Goal: Transaction & Acquisition: Purchase product/service

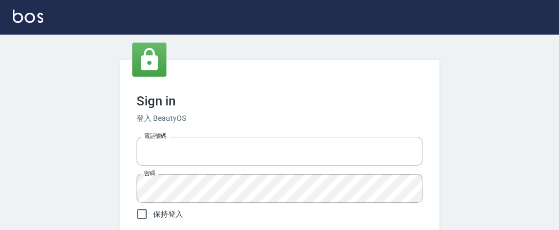
scroll to position [93, 0]
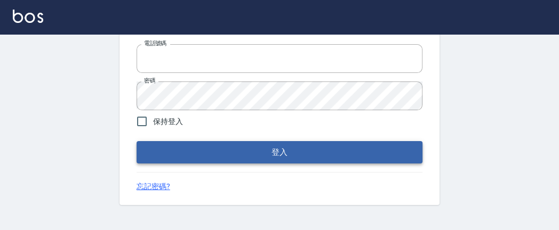
type input "0227680203"
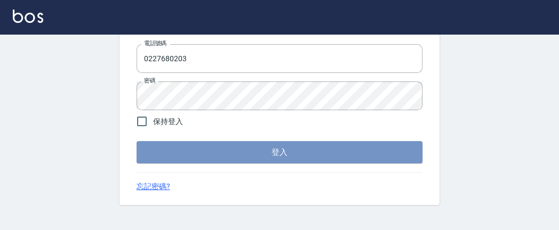
click at [303, 154] on button "登入" at bounding box center [280, 152] width 286 height 22
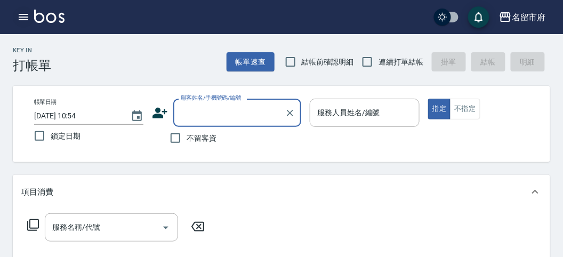
click at [25, 19] on icon "button" at bounding box center [24, 17] width 10 height 6
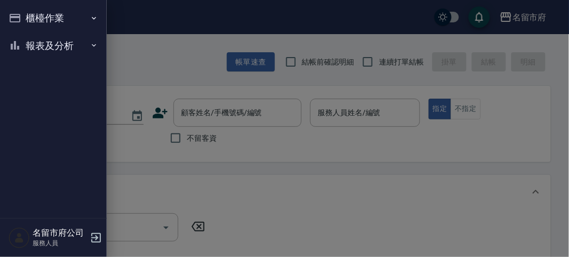
click at [38, 12] on button "櫃檯作業" at bounding box center [53, 18] width 98 height 28
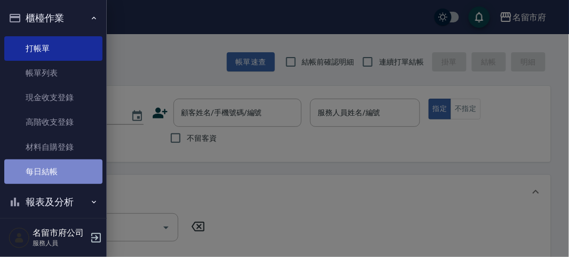
click at [60, 167] on link "每日結帳" at bounding box center [53, 171] width 98 height 25
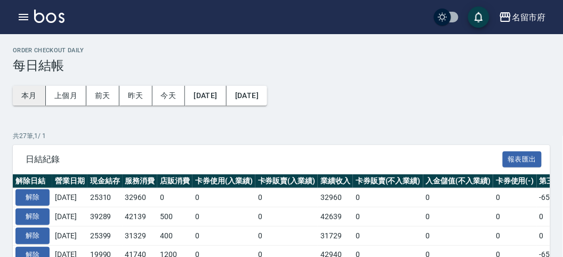
click at [25, 91] on button "本月" at bounding box center [29, 96] width 33 height 20
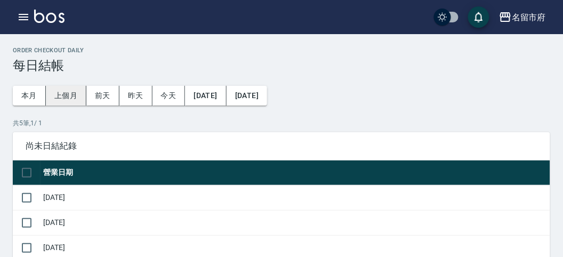
click at [75, 97] on button "上個月" at bounding box center [66, 96] width 41 height 20
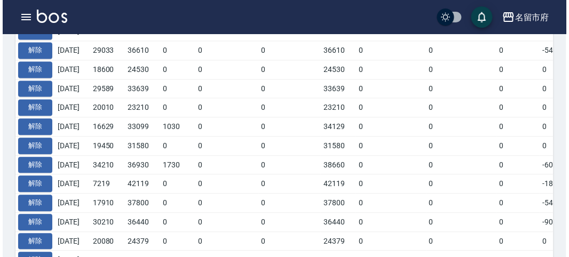
scroll to position [675, 0]
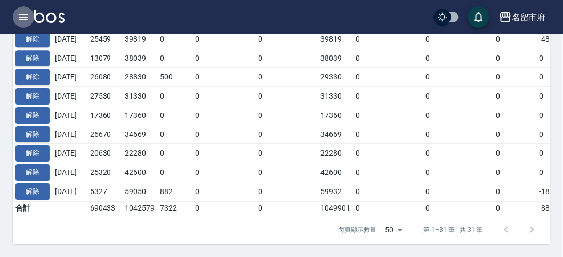
click at [23, 17] on icon "button" at bounding box center [24, 17] width 10 height 6
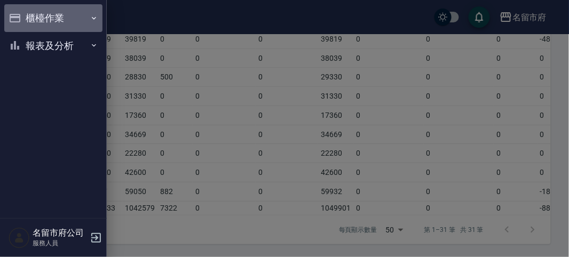
click at [30, 18] on button "櫃檯作業" at bounding box center [53, 18] width 98 height 28
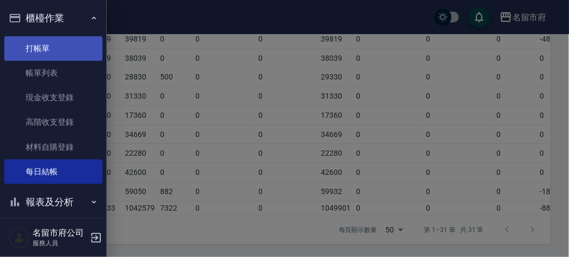
click at [51, 50] on link "打帳單" at bounding box center [53, 48] width 98 height 25
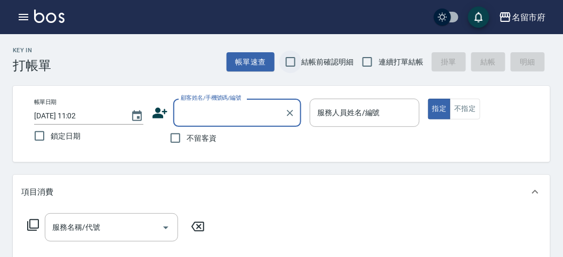
click at [291, 60] on input "結帳前確認明細" at bounding box center [291, 62] width 22 height 22
checkbox input "true"
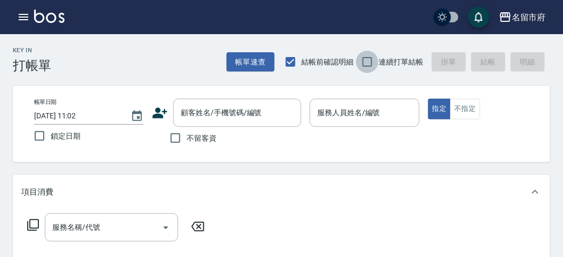
click at [363, 62] on input "連續打單結帳" at bounding box center [367, 62] width 22 height 22
checkbox input "true"
click at [181, 140] on input "不留客資" at bounding box center [175, 138] width 22 height 22
checkbox input "true"
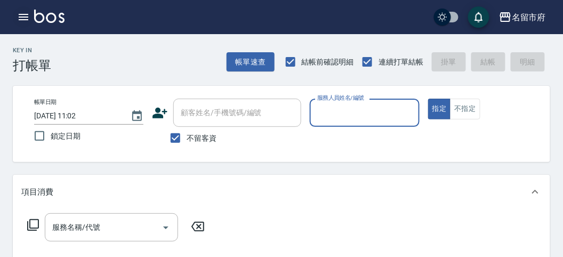
click at [32, 22] on button "button" at bounding box center [23, 16] width 21 height 21
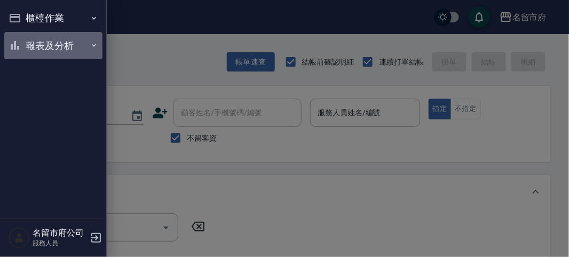
click at [43, 47] on button "報表及分析" at bounding box center [53, 46] width 98 height 28
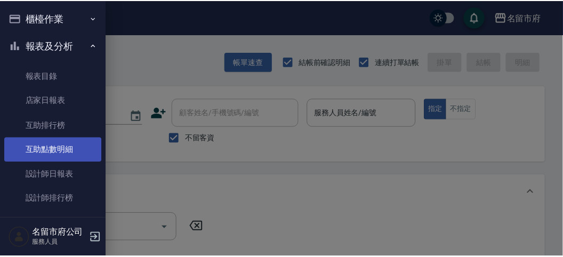
scroll to position [35, 0]
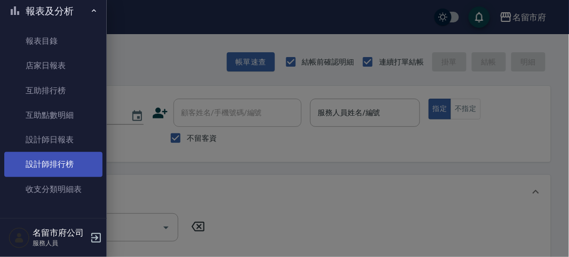
click at [70, 154] on link "設計師排行榜" at bounding box center [53, 164] width 98 height 25
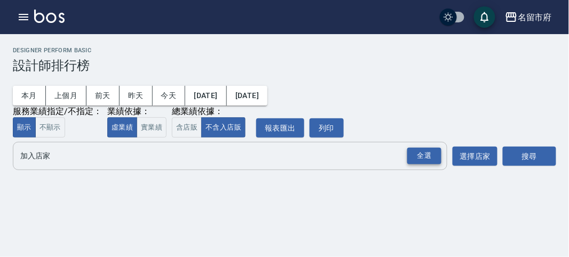
click at [411, 163] on div "全選" at bounding box center [424, 156] width 34 height 17
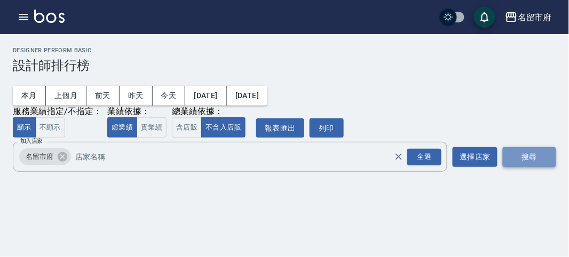
click at [539, 164] on button "搜尋" at bounding box center [528, 157] width 53 height 20
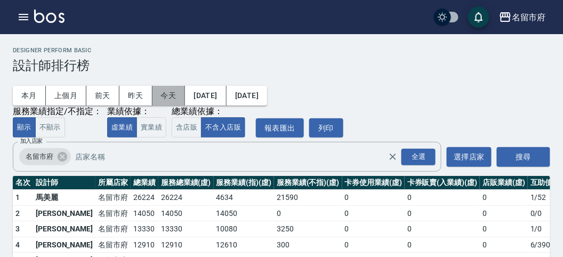
click at [153, 92] on button "今天" at bounding box center [169, 96] width 33 height 20
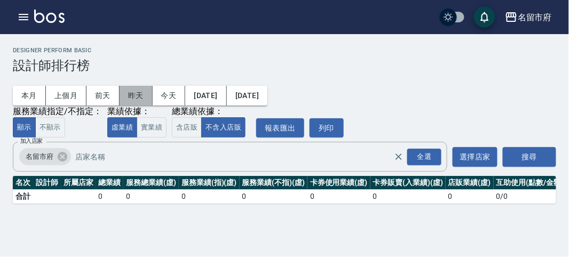
click at [133, 101] on button "昨天" at bounding box center [135, 96] width 33 height 20
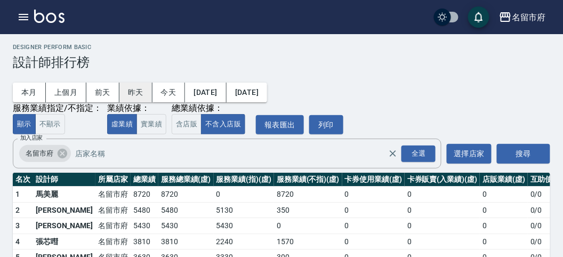
scroll to position [62, 0]
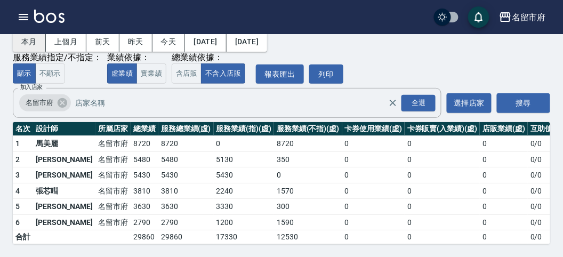
click at [29, 39] on button "本月" at bounding box center [29, 42] width 33 height 20
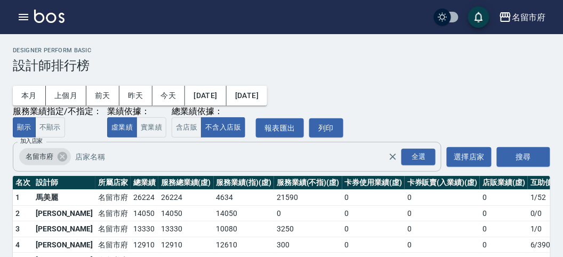
scroll to position [93, 0]
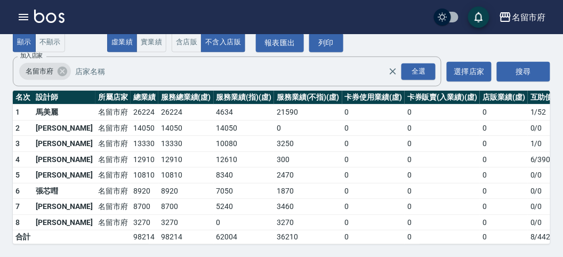
click at [41, 13] on img at bounding box center [49, 16] width 30 height 13
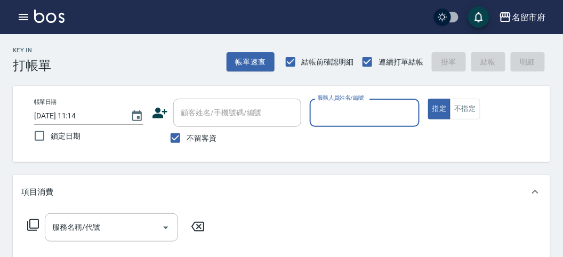
click at [336, 114] on input "服務人員姓名/編號" at bounding box center [365, 112] width 100 height 19
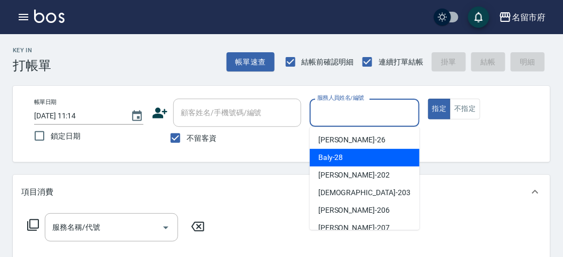
click at [336, 155] on span "Baly -28" at bounding box center [330, 157] width 25 height 11
type input "Baly-28"
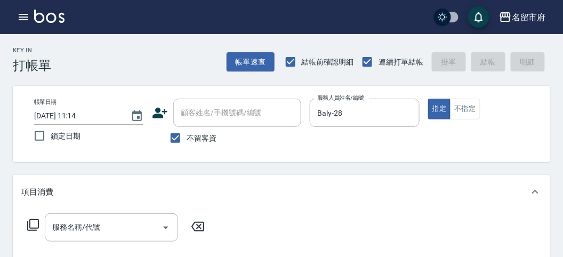
click at [35, 220] on icon at bounding box center [33, 225] width 13 height 13
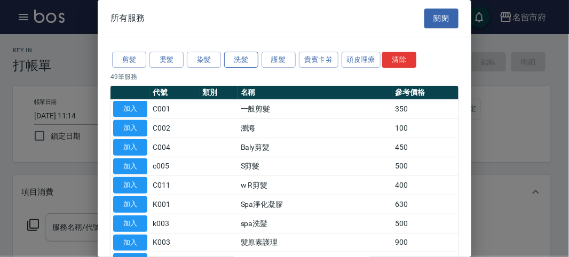
click at [241, 65] on button "洗髮" at bounding box center [241, 60] width 34 height 17
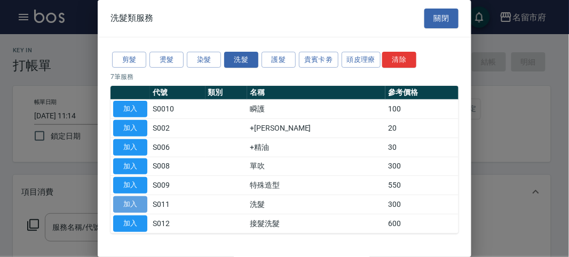
click at [130, 203] on button "加入" at bounding box center [130, 204] width 34 height 17
type input "洗髮(S011)"
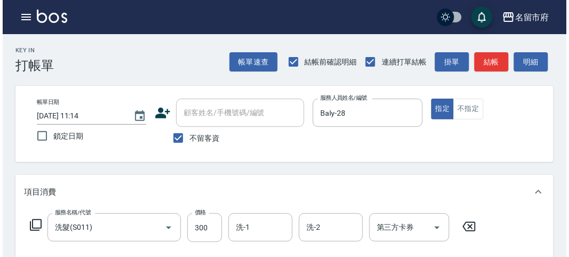
scroll to position [312, 0]
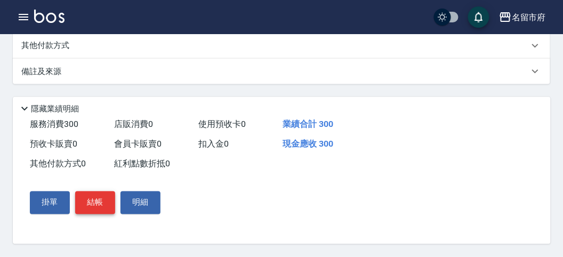
click at [81, 202] on button "結帳" at bounding box center [95, 203] width 40 height 22
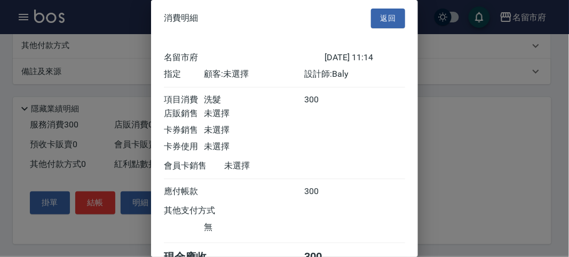
scroll to position [59, 0]
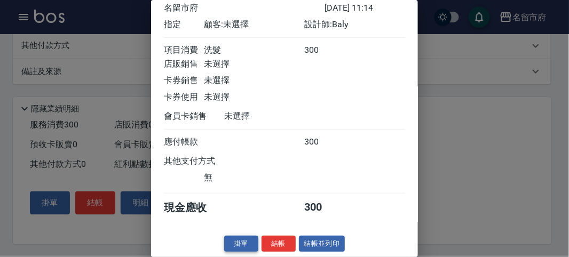
click at [253, 230] on button "掛單" at bounding box center [241, 244] width 34 height 17
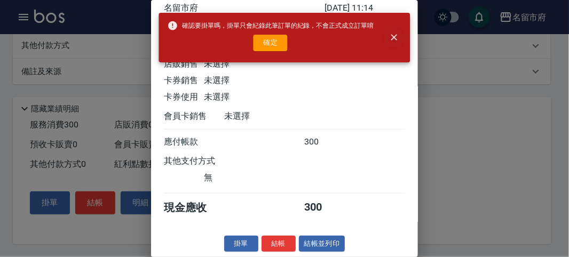
click at [397, 37] on icon "close" at bounding box center [393, 37] width 11 height 11
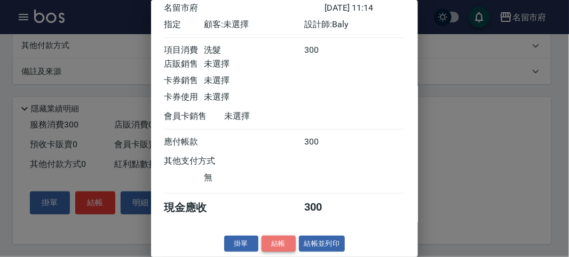
click at [267, 230] on button "結帳" at bounding box center [278, 244] width 34 height 17
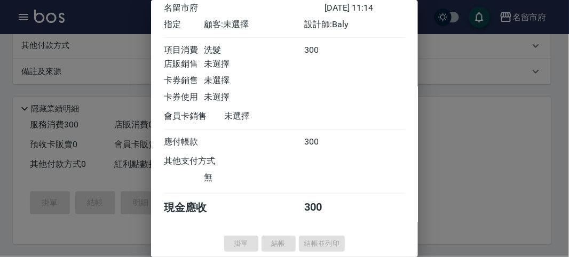
type input "[DATE] 11:35"
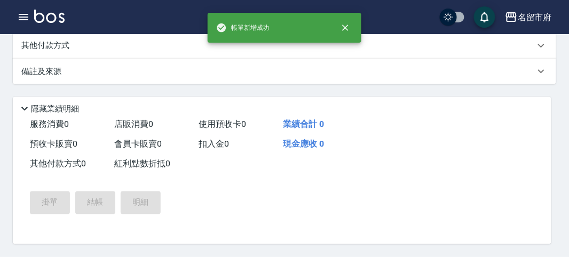
scroll to position [0, 0]
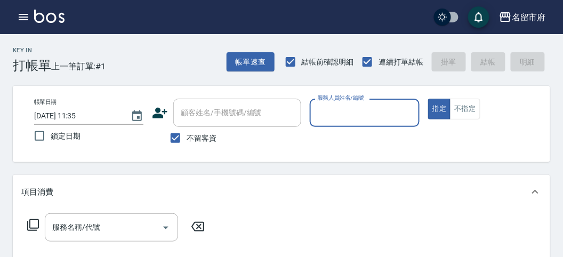
click at [365, 116] on input "服務人員姓名/編號" at bounding box center [365, 112] width 100 height 19
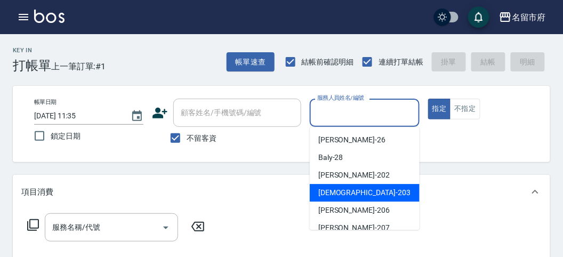
click at [337, 188] on span "聖德 -203" at bounding box center [364, 192] width 92 height 11
type input "聖德-203"
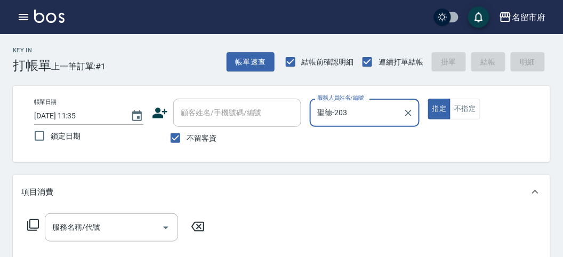
click at [32, 227] on icon at bounding box center [33, 225] width 13 height 13
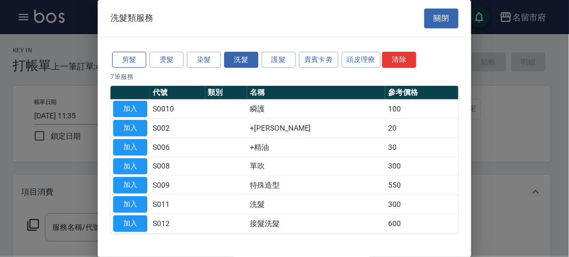
click at [129, 61] on button "剪髮" at bounding box center [129, 60] width 34 height 17
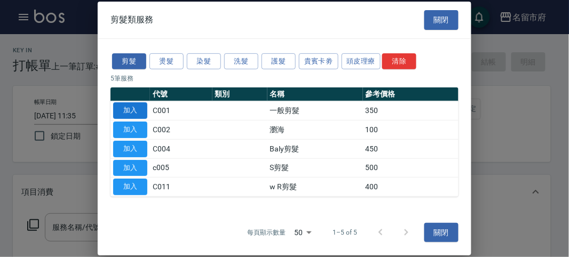
click at [132, 111] on button "加入" at bounding box center [130, 110] width 34 height 17
type input "一般剪髮(C001)"
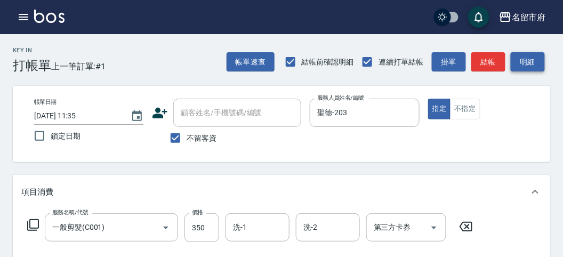
click at [526, 70] on button "明細" at bounding box center [528, 62] width 34 height 20
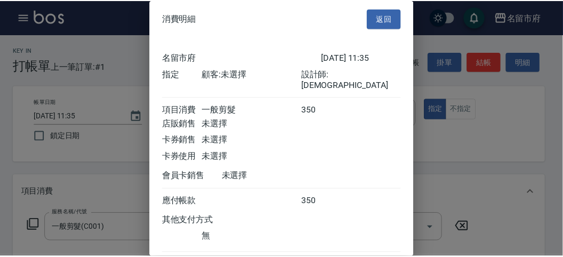
scroll to position [59, 0]
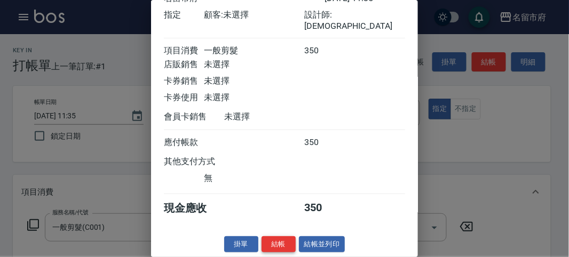
click at [273, 230] on button "結帳" at bounding box center [278, 244] width 34 height 17
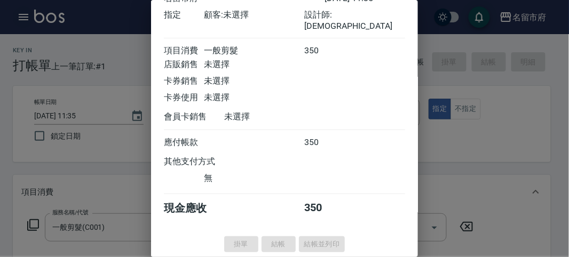
type input "[DATE] 11:55"
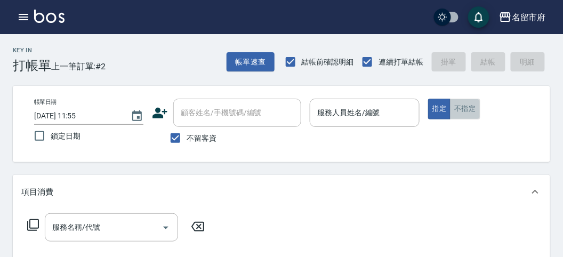
click at [465, 108] on button "不指定" at bounding box center [465, 109] width 30 height 21
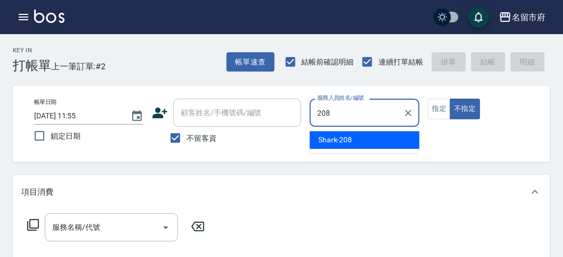
click at [329, 145] on span "Shark -208" at bounding box center [335, 139] width 34 height 11
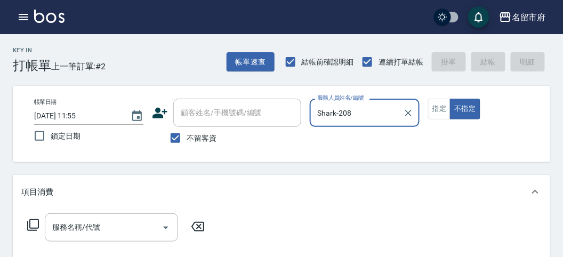
type input "Shark-208"
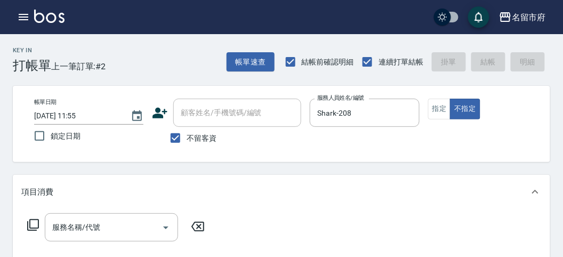
click at [34, 225] on icon at bounding box center [33, 225] width 13 height 13
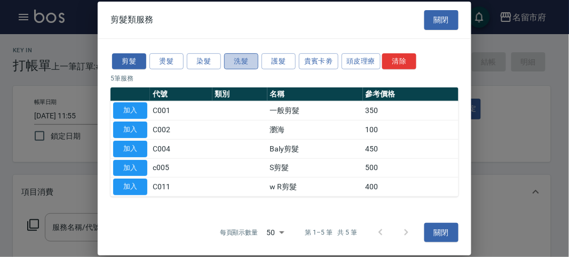
click at [234, 66] on button "洗髮" at bounding box center [241, 61] width 34 height 17
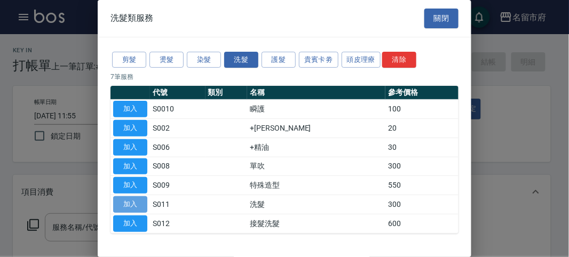
click at [137, 203] on button "加入" at bounding box center [130, 204] width 34 height 17
type input "洗髮(S011)"
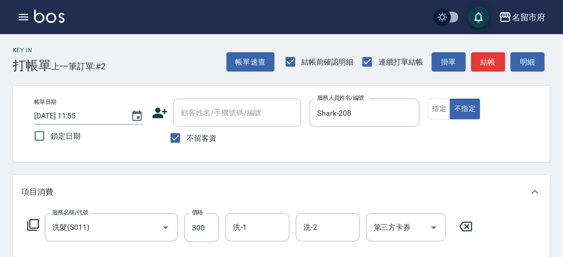
click at [35, 223] on icon at bounding box center [33, 225] width 13 height 13
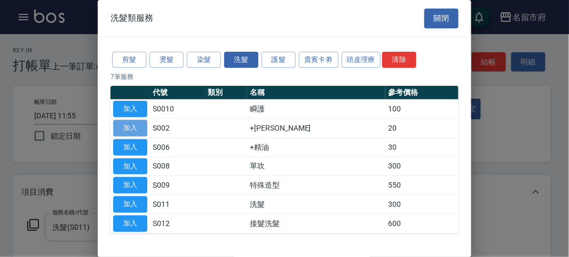
click at [129, 126] on button "加入" at bounding box center [130, 128] width 34 height 17
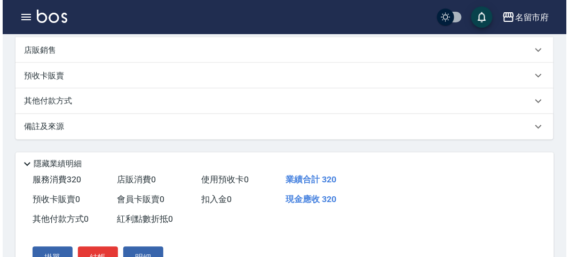
scroll to position [354, 0]
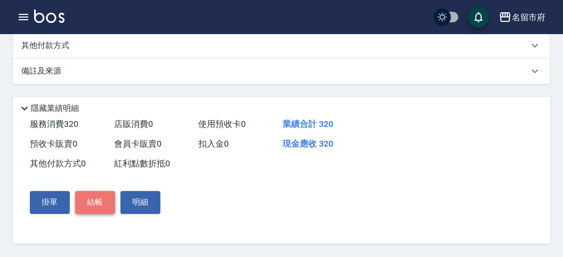
click at [91, 201] on button "結帳" at bounding box center [95, 203] width 40 height 22
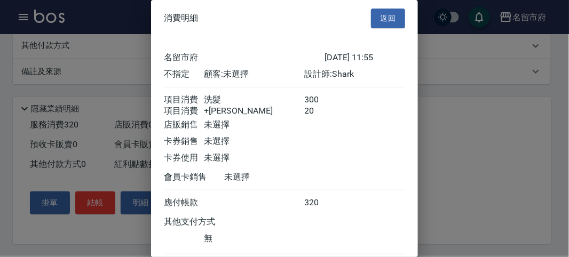
scroll to position [71, 0]
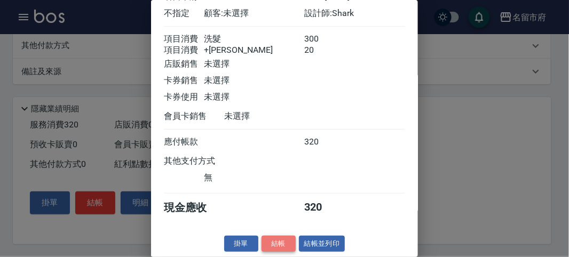
click at [283, 230] on button "結帳" at bounding box center [278, 244] width 34 height 17
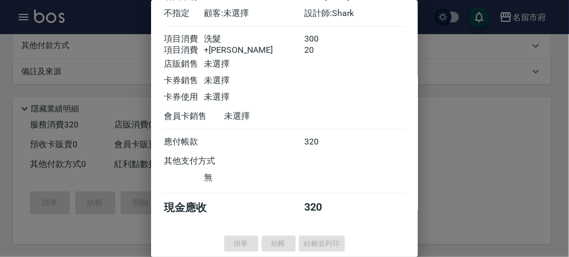
type input "[DATE] 11:57"
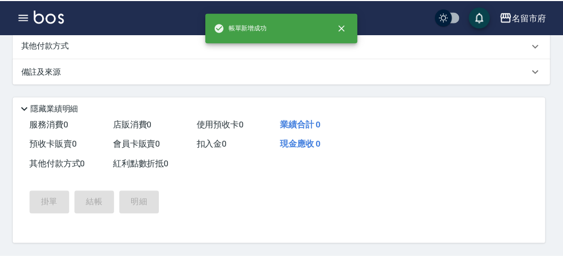
scroll to position [0, 0]
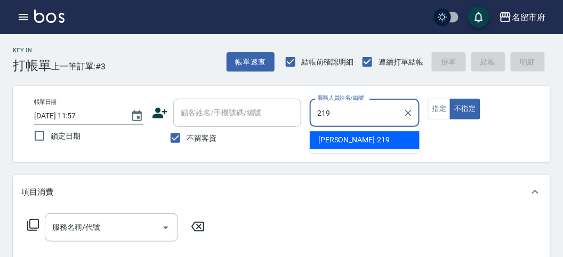
type input "[PERSON_NAME]-219"
type button "false"
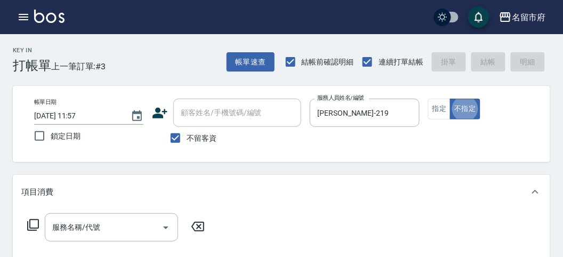
click at [29, 222] on icon at bounding box center [33, 225] width 13 height 13
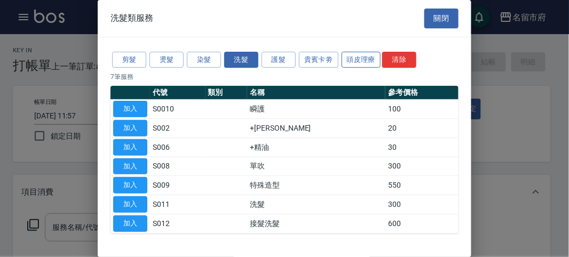
click at [361, 54] on button "頭皮理療" at bounding box center [360, 60] width 39 height 17
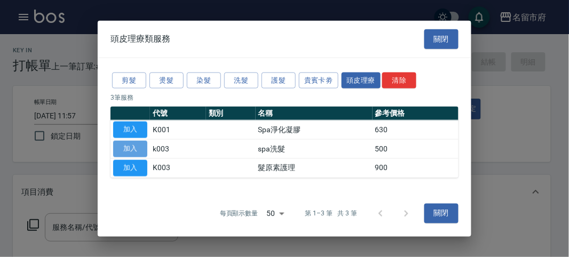
click at [134, 151] on button "加入" at bounding box center [130, 149] width 34 height 17
type input "spa洗髮(k003)"
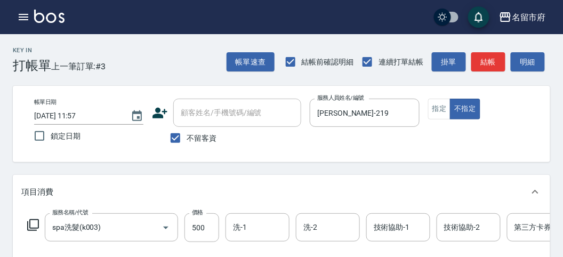
scroll to position [59, 0]
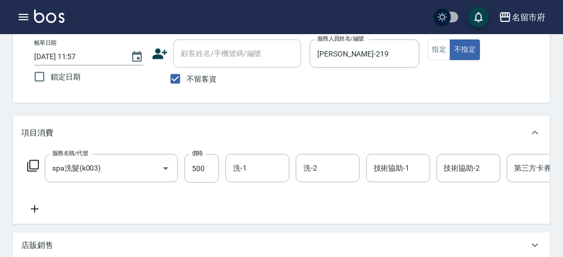
click at [31, 164] on icon at bounding box center [33, 165] width 13 height 13
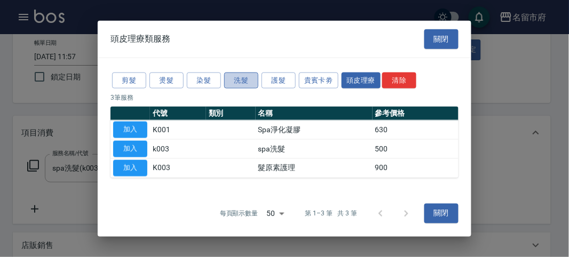
click at [236, 78] on button "洗髮" at bounding box center [241, 80] width 34 height 17
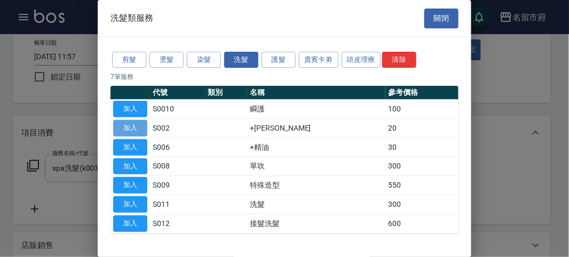
click at [136, 130] on button "加入" at bounding box center [130, 128] width 34 height 17
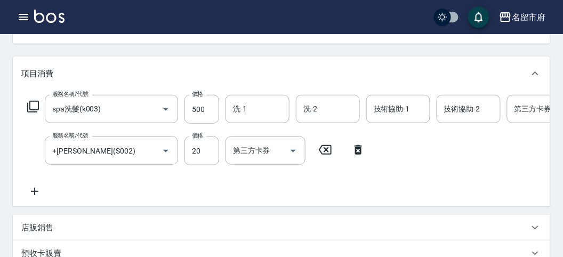
scroll to position [237, 0]
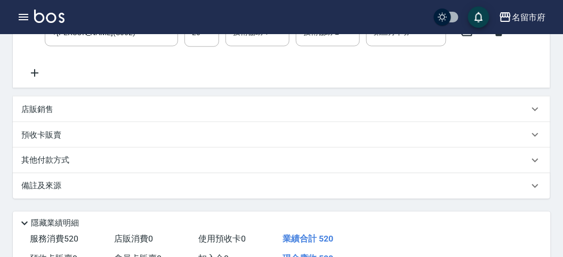
type input "[DATE] 12:28"
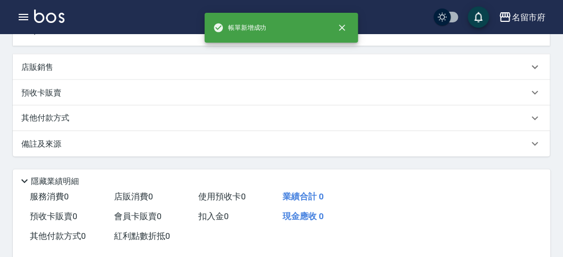
scroll to position [0, 0]
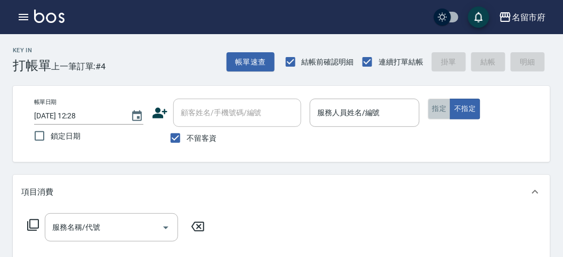
click at [432, 109] on button "指定" at bounding box center [439, 109] width 23 height 21
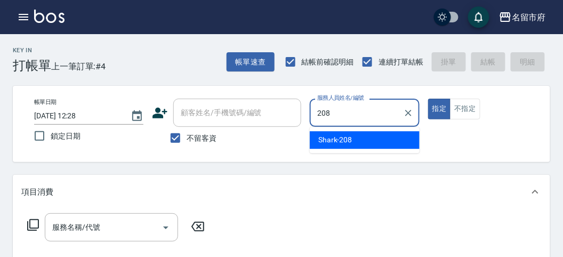
click at [349, 140] on span "Shark -208" at bounding box center [335, 139] width 34 height 11
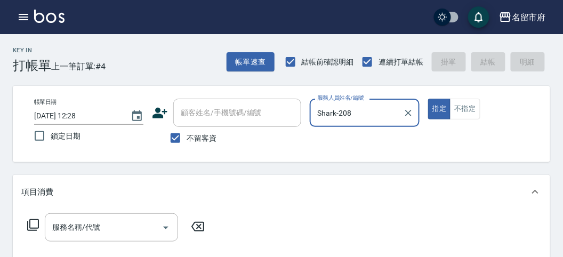
type input "Shark-208"
click at [34, 227] on icon at bounding box center [33, 225] width 13 height 13
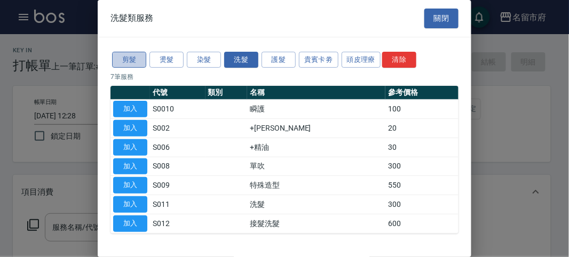
click at [124, 59] on button "剪髮" at bounding box center [129, 60] width 34 height 17
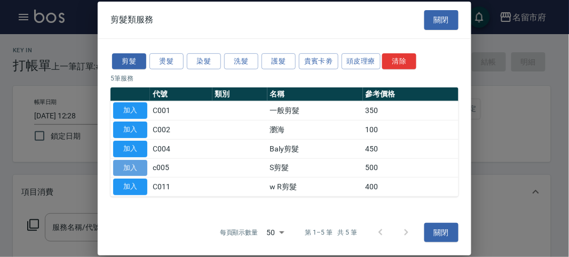
click at [122, 168] on button "加入" at bounding box center [130, 167] width 34 height 17
type input "S剪髮(c005)"
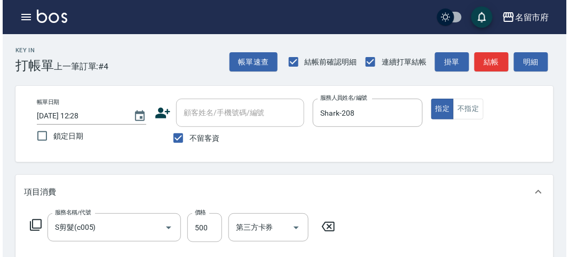
scroll to position [312, 0]
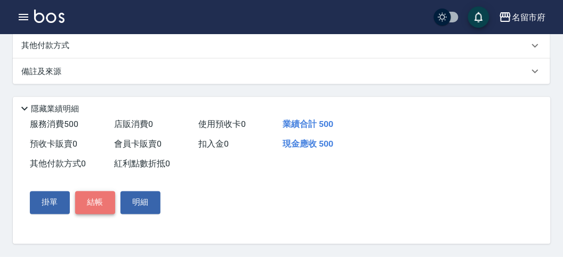
click at [88, 207] on button "結帳" at bounding box center [95, 203] width 40 height 22
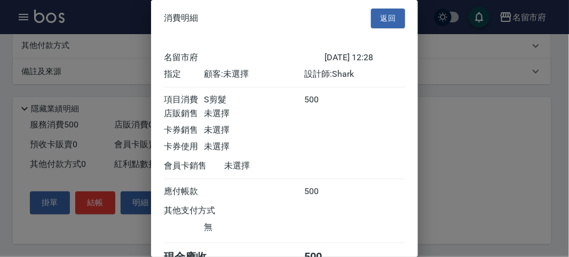
scroll to position [59, 0]
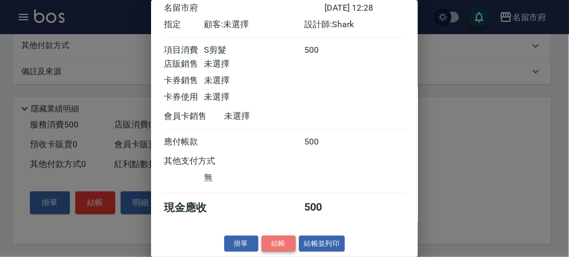
click at [274, 230] on button "結帳" at bounding box center [278, 244] width 34 height 17
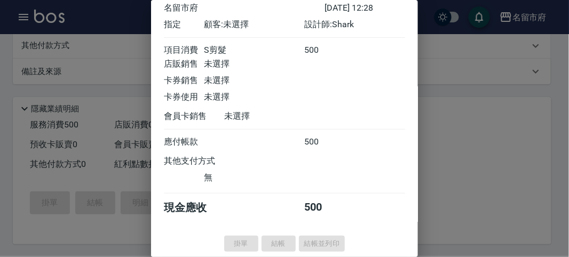
type input "[DATE] 12:29"
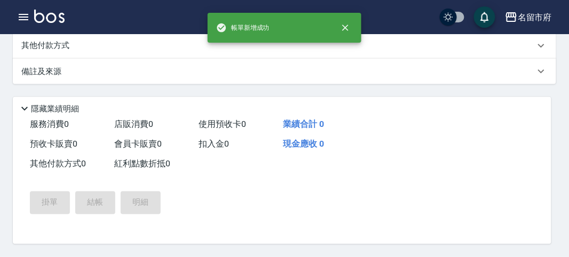
scroll to position [0, 0]
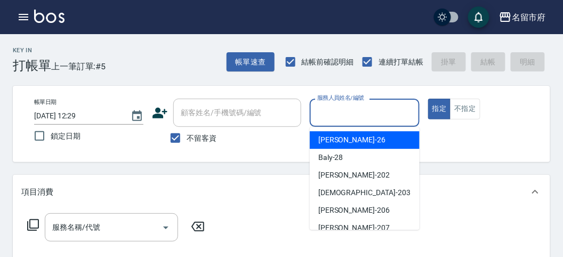
click at [339, 117] on input "服務人員姓名/編號" at bounding box center [365, 112] width 100 height 19
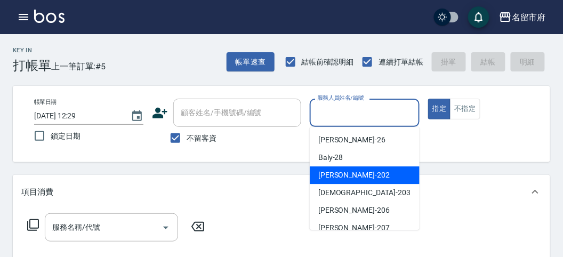
click at [323, 170] on span "[PERSON_NAME] -202" at bounding box center [353, 175] width 71 height 11
type input "[PERSON_NAME]-202"
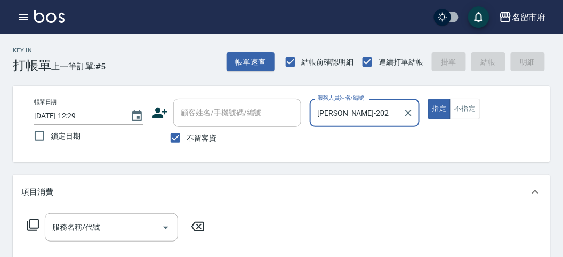
click at [30, 224] on icon at bounding box center [33, 225] width 13 height 13
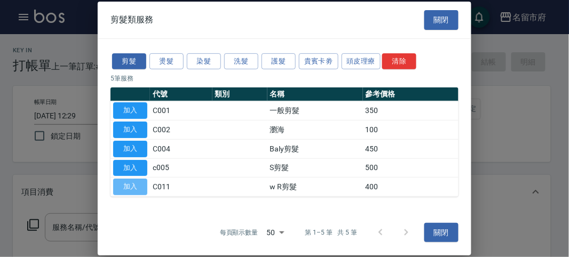
drag, startPoint x: 135, startPoint y: 184, endPoint x: 174, endPoint y: 196, distance: 40.2
click at [135, 184] on button "加入" at bounding box center [130, 187] width 34 height 17
type input "w R剪髮(C011)"
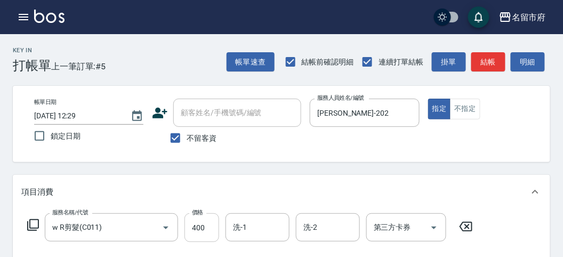
click at [211, 229] on input "400" at bounding box center [202, 227] width 35 height 29
type input "600"
click at [497, 54] on button "結帳" at bounding box center [489, 62] width 34 height 20
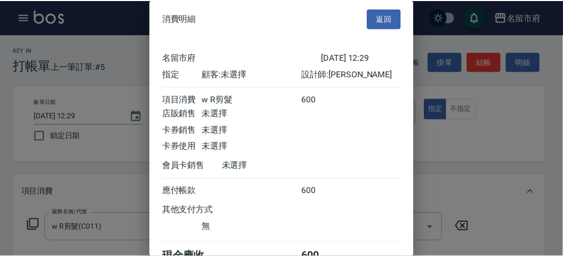
scroll to position [59, 0]
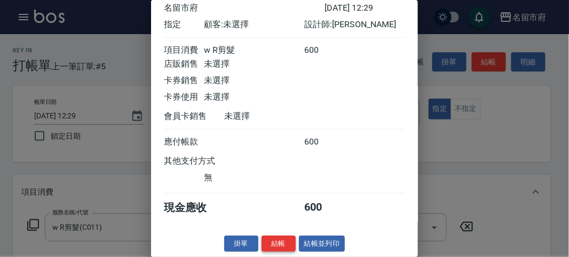
click at [264, 230] on button "結帳" at bounding box center [278, 244] width 34 height 17
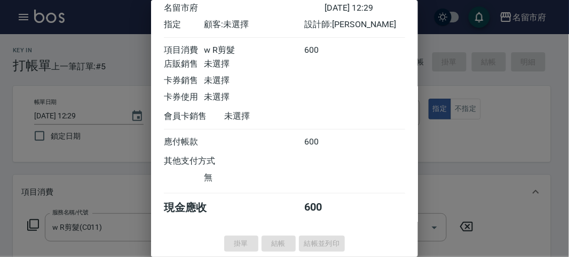
type input "[DATE] 12:30"
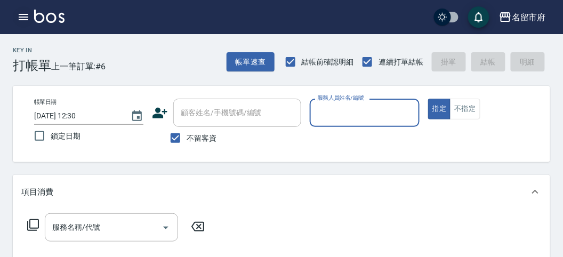
click at [26, 17] on icon "button" at bounding box center [24, 17] width 10 height 6
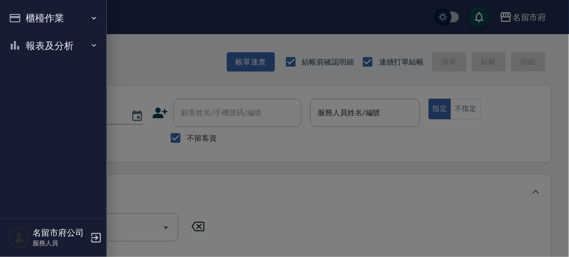
click at [56, 43] on button "報表及分析" at bounding box center [53, 46] width 98 height 28
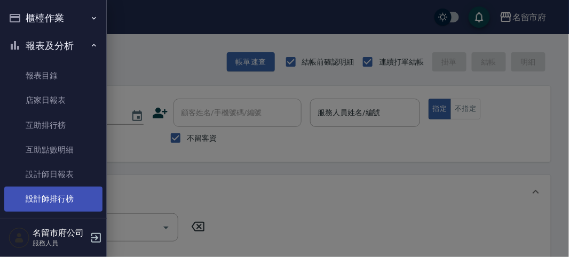
click at [73, 198] on link "設計師排行榜" at bounding box center [53, 199] width 98 height 25
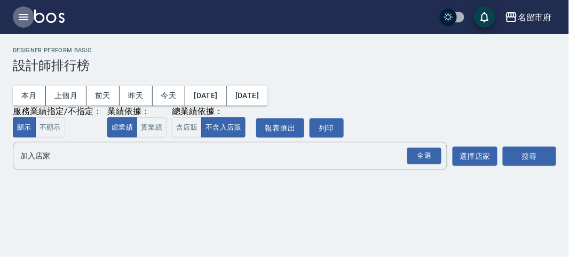
click at [25, 11] on icon "button" at bounding box center [23, 17] width 13 height 13
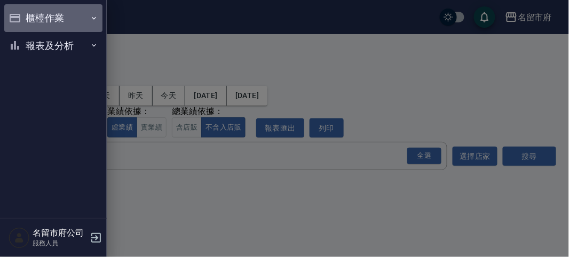
click at [26, 12] on button "櫃檯作業" at bounding box center [53, 18] width 98 height 28
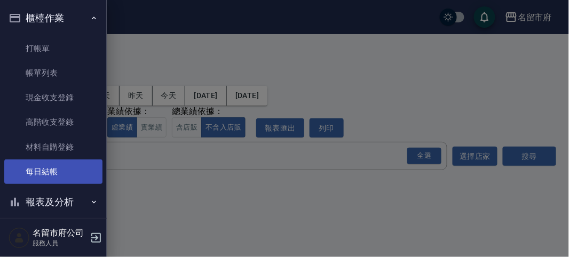
click at [71, 178] on link "每日結帳" at bounding box center [53, 171] width 98 height 25
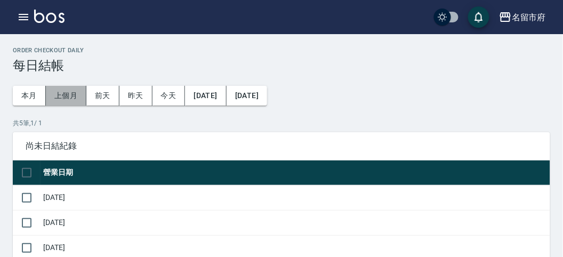
click at [59, 95] on button "上個月" at bounding box center [66, 96] width 41 height 20
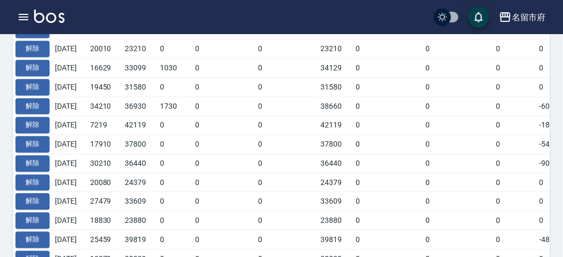
scroll to position [675, 0]
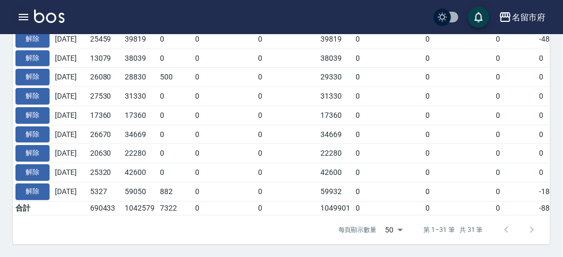
click at [23, 17] on icon "button" at bounding box center [23, 17] width 13 height 13
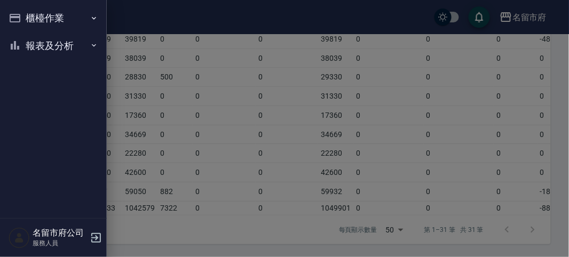
click at [34, 20] on button "櫃檯作業" at bounding box center [53, 18] width 98 height 28
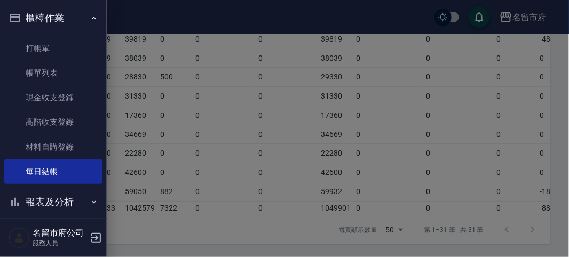
click at [167, 209] on div at bounding box center [284, 128] width 569 height 257
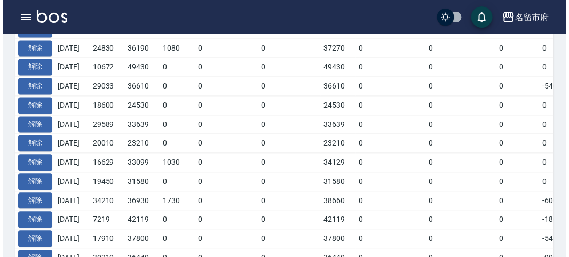
scroll to position [141, 0]
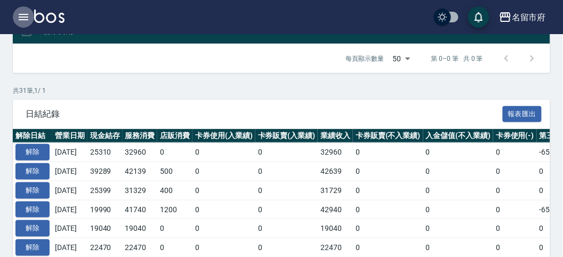
click at [27, 17] on icon "button" at bounding box center [24, 17] width 10 height 6
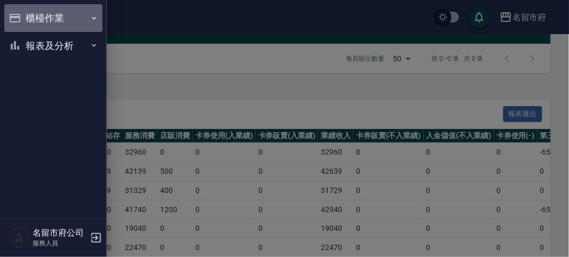
click at [44, 25] on button "櫃檯作業" at bounding box center [53, 18] width 98 height 28
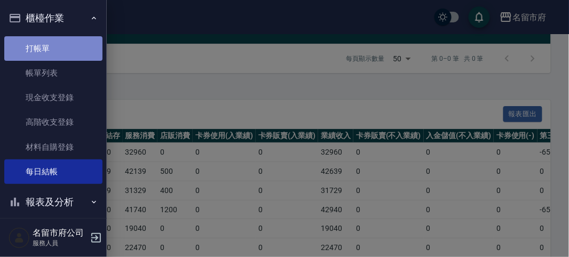
click at [55, 49] on link "打帳單" at bounding box center [53, 48] width 98 height 25
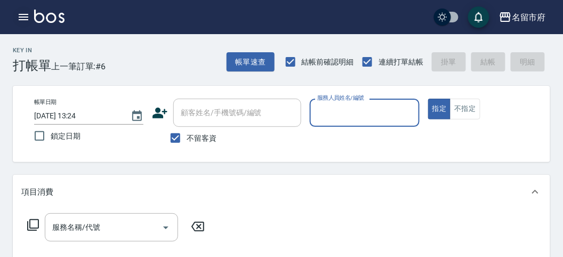
click at [22, 9] on button "button" at bounding box center [23, 16] width 21 height 21
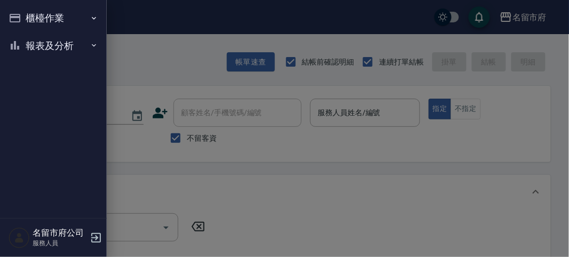
click at [43, 51] on button "報表及分析" at bounding box center [53, 46] width 98 height 28
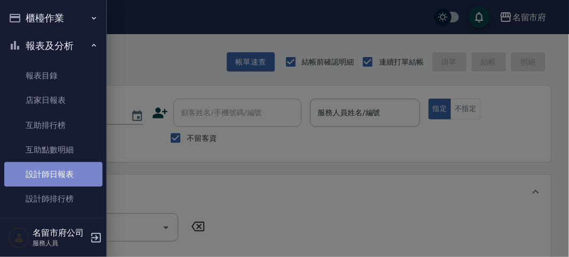
click at [60, 182] on link "設計師日報表" at bounding box center [53, 174] width 98 height 25
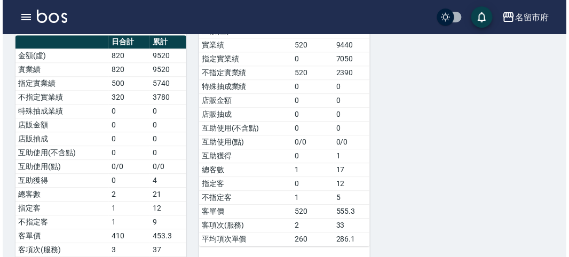
scroll to position [178, 0]
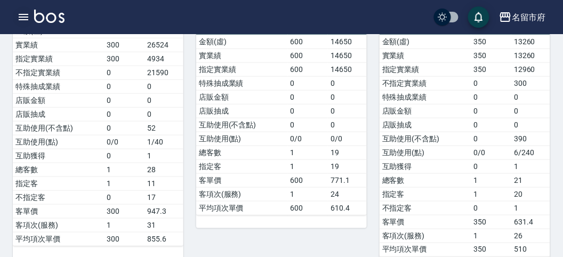
click at [20, 23] on icon "button" at bounding box center [23, 17] width 13 height 13
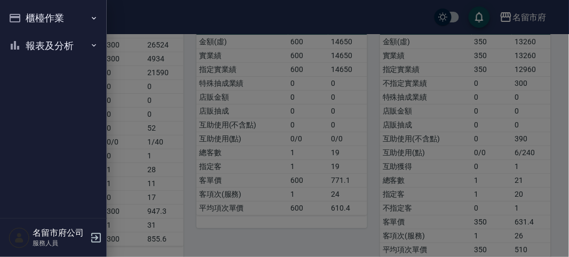
click at [44, 43] on button "報表及分析" at bounding box center [53, 46] width 98 height 28
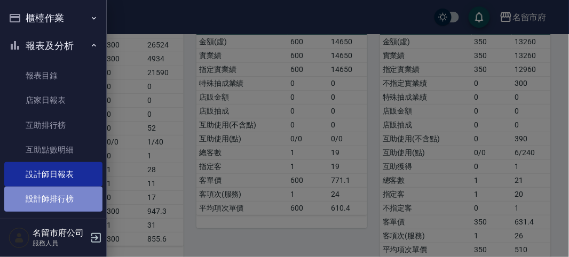
click at [82, 206] on link "設計師排行榜" at bounding box center [53, 199] width 98 height 25
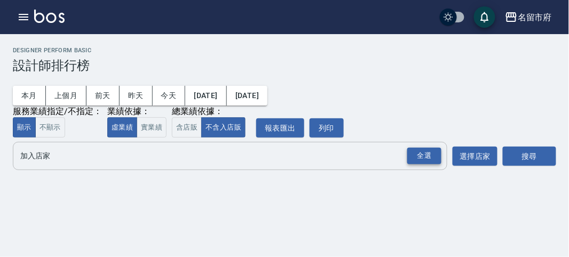
drag, startPoint x: 422, startPoint y: 154, endPoint x: 430, endPoint y: 159, distance: 9.3
click at [426, 157] on div "全選" at bounding box center [424, 156] width 34 height 17
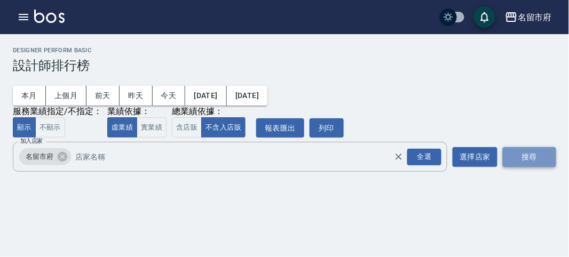
click at [528, 155] on button "搜尋" at bounding box center [528, 157] width 53 height 20
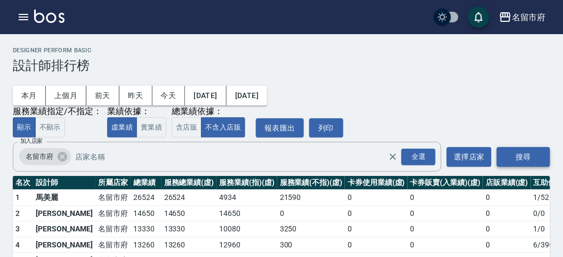
scroll to position [93, 0]
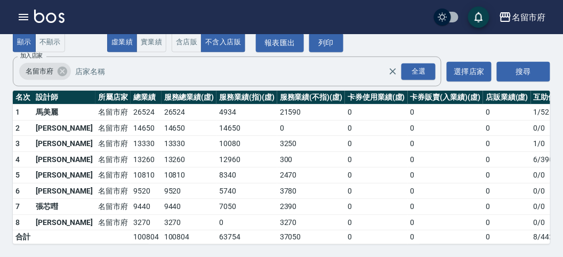
click at [37, 22] on img at bounding box center [49, 16] width 30 height 13
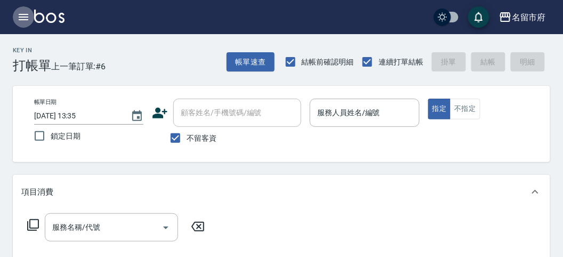
click at [26, 20] on icon "button" at bounding box center [23, 17] width 13 height 13
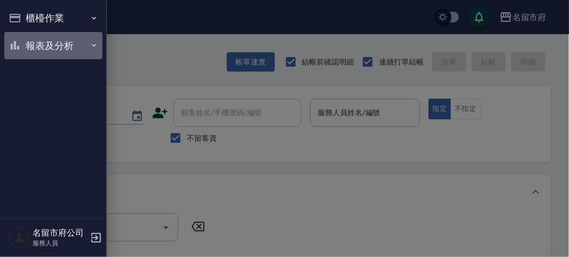
click at [42, 44] on button "報表及分析" at bounding box center [53, 46] width 98 height 28
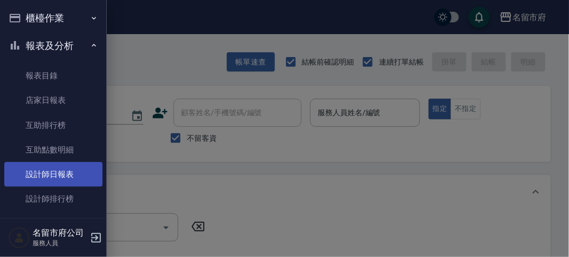
click at [73, 174] on link "設計師日報表" at bounding box center [53, 174] width 98 height 25
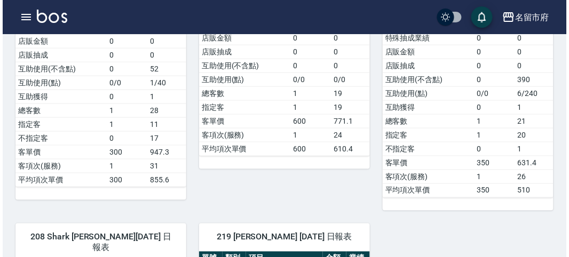
scroll to position [355, 0]
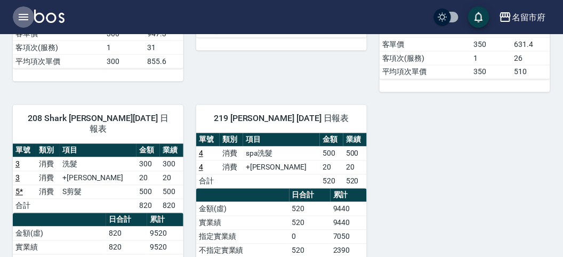
click at [27, 15] on icon "button" at bounding box center [23, 17] width 13 height 13
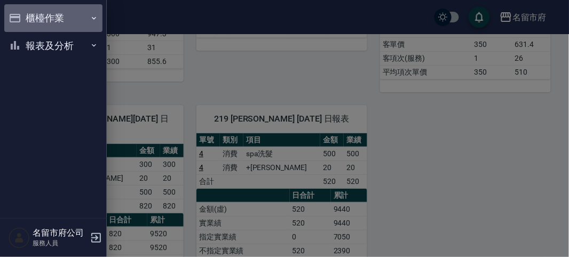
click at [43, 14] on button "櫃檯作業" at bounding box center [53, 18] width 98 height 28
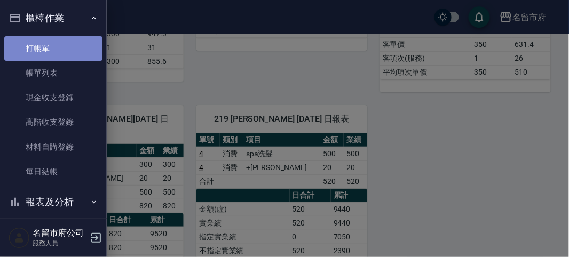
click at [61, 49] on link "打帳單" at bounding box center [53, 48] width 98 height 25
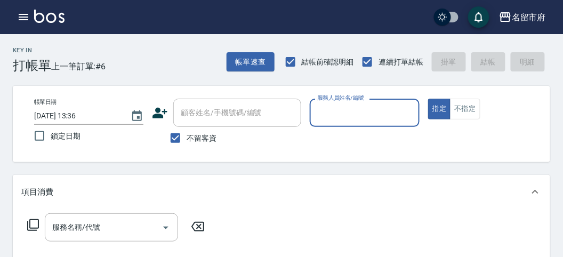
click at [359, 103] on input "服務人員姓名/編號" at bounding box center [365, 112] width 100 height 19
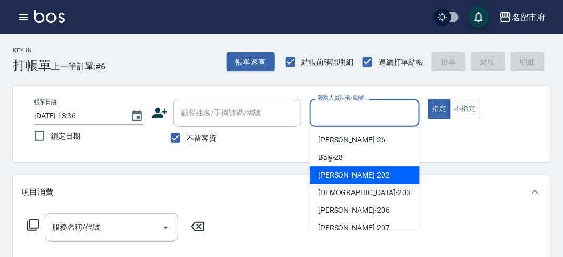
drag, startPoint x: 369, startPoint y: 172, endPoint x: 303, endPoint y: 169, distance: 66.2
click at [364, 172] on div "[PERSON_NAME] -202" at bounding box center [365, 175] width 110 height 18
type input "[PERSON_NAME]-202"
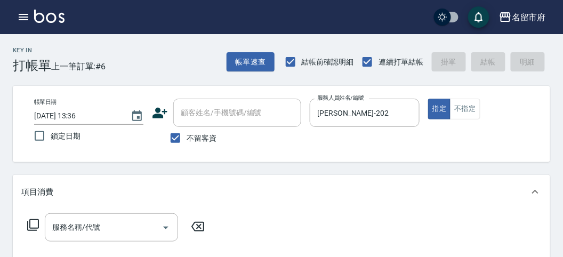
click at [33, 226] on icon at bounding box center [33, 225] width 13 height 13
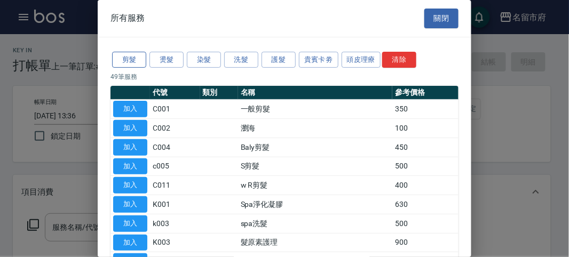
click at [139, 59] on button "剪髮" at bounding box center [129, 60] width 34 height 17
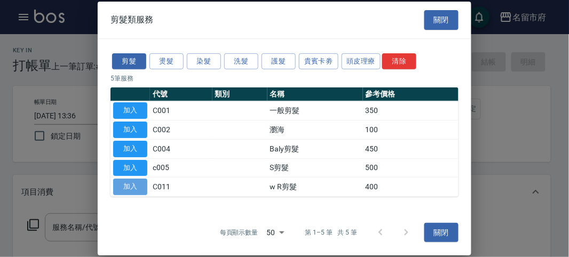
drag, startPoint x: 126, startPoint y: 188, endPoint x: 316, endPoint y: 132, distance: 198.0
click at [126, 188] on button "加入" at bounding box center [130, 187] width 34 height 17
type input "w R剪髮(C011)"
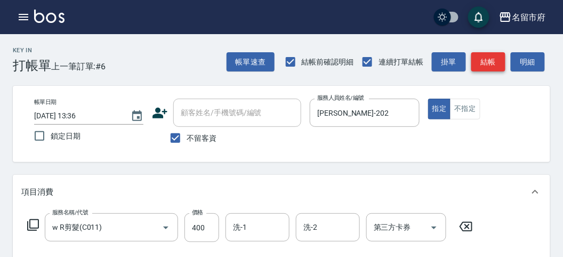
click at [503, 60] on button "結帳" at bounding box center [489, 62] width 34 height 20
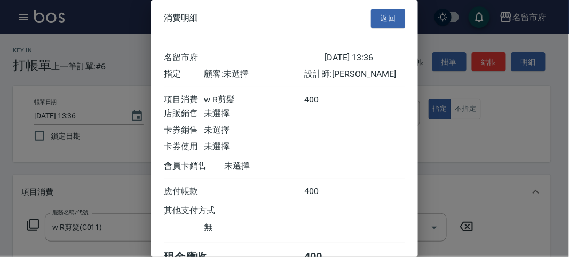
scroll to position [59, 0]
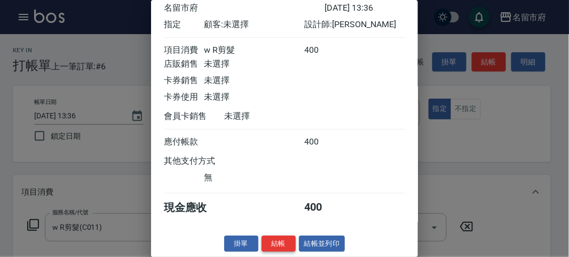
click at [283, 230] on button "結帳" at bounding box center [278, 244] width 34 height 17
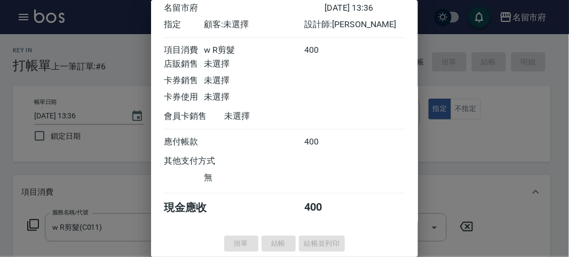
type input "[DATE] 13:46"
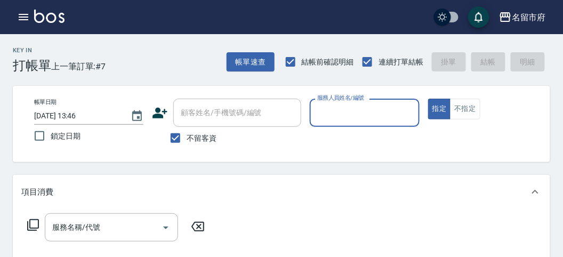
drag, startPoint x: 359, startPoint y: 111, endPoint x: 347, endPoint y: 117, distance: 13.4
click at [352, 113] on input "服務人員姓名/編號" at bounding box center [365, 112] width 100 height 19
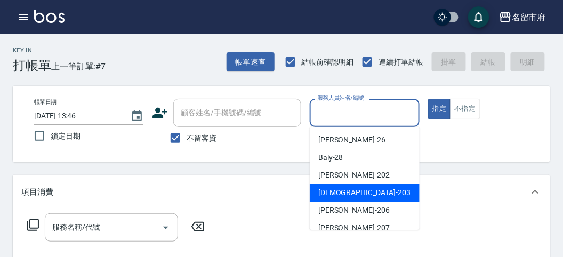
click at [315, 187] on div "聖德 -203" at bounding box center [365, 193] width 110 height 18
type input "聖德-203"
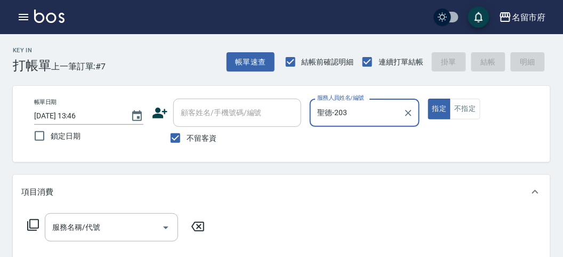
click at [31, 224] on icon at bounding box center [33, 225] width 13 height 13
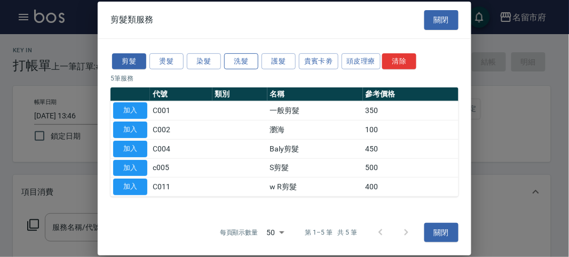
drag, startPoint x: 244, startPoint y: 65, endPoint x: 83, endPoint y: 163, distance: 188.9
click at [243, 66] on button "洗髮" at bounding box center [241, 61] width 34 height 17
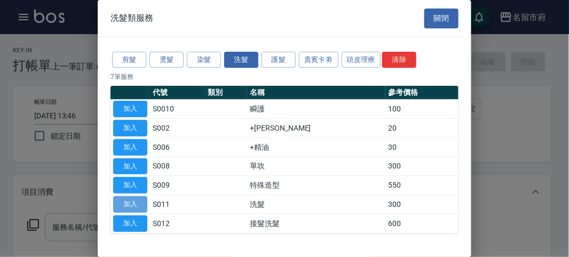
click at [131, 198] on button "加入" at bounding box center [130, 204] width 34 height 17
type input "洗髮(S011)"
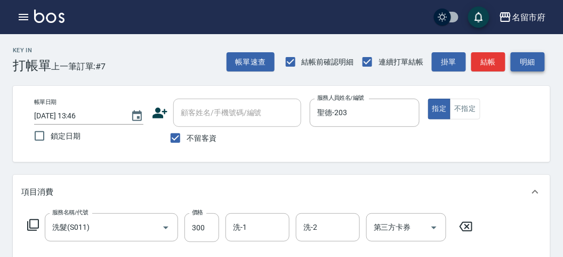
drag, startPoint x: 531, startPoint y: 43, endPoint x: 535, endPoint y: 59, distance: 17.0
click at [535, 54] on div "Key In 打帳單 上一筆訂單:#7 帳單速查 結帳前確認明細 連續打單結帳 掛單 結帳 明細" at bounding box center [275, 53] width 551 height 39
click at [535, 64] on button "明細" at bounding box center [528, 62] width 34 height 20
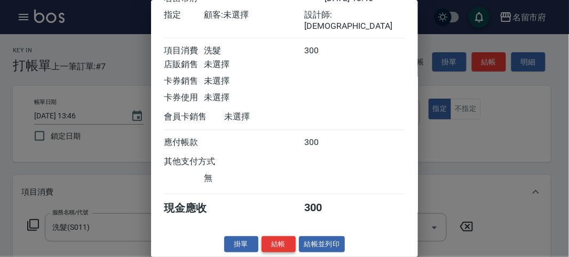
click at [283, 230] on button "結帳" at bounding box center [278, 244] width 34 height 17
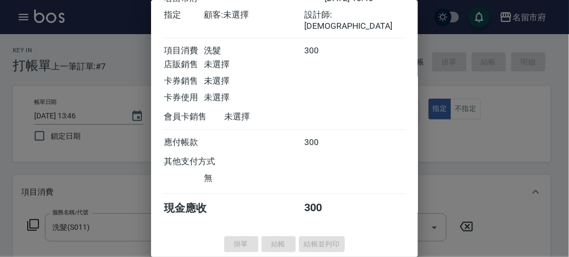
type input "[DATE] 14:25"
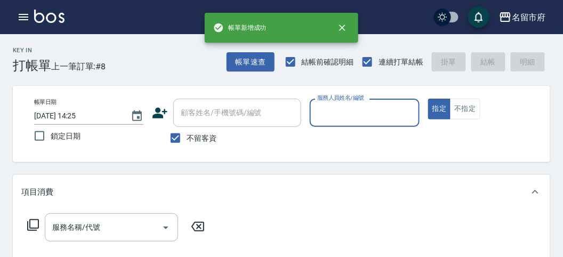
click at [347, 111] on input "服務人員姓名/編號" at bounding box center [365, 112] width 100 height 19
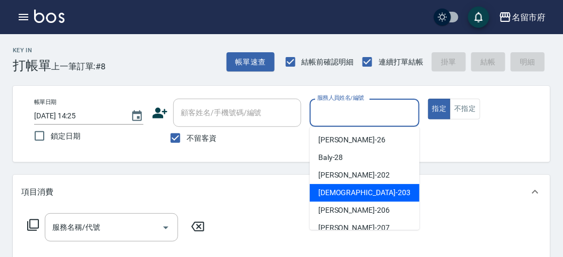
click at [329, 201] on div "聖德 -203" at bounding box center [365, 193] width 110 height 18
type input "聖德-203"
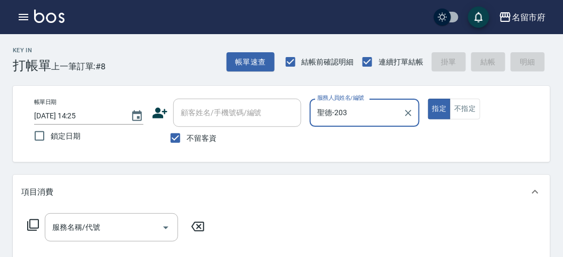
click at [31, 227] on icon at bounding box center [33, 225] width 13 height 13
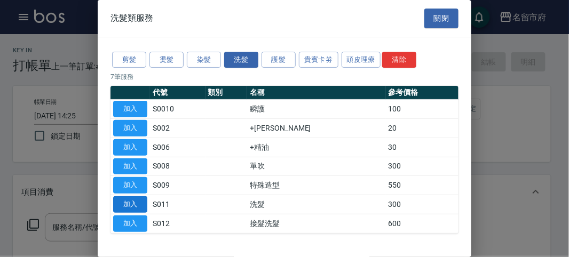
click at [142, 203] on button "加入" at bounding box center [130, 204] width 34 height 17
type input "洗髮(S011)"
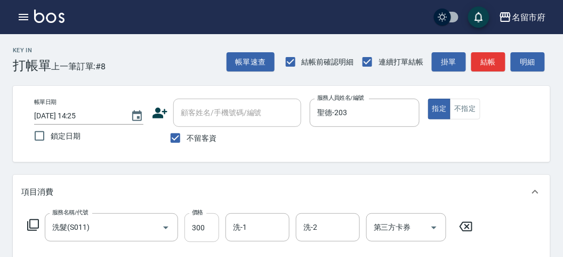
click at [196, 229] on input "300" at bounding box center [202, 227] width 35 height 29
type input "350"
drag, startPoint x: 533, startPoint y: 62, endPoint x: 473, endPoint y: 97, distance: 69.5
click at [532, 62] on button "明細" at bounding box center [528, 62] width 34 height 20
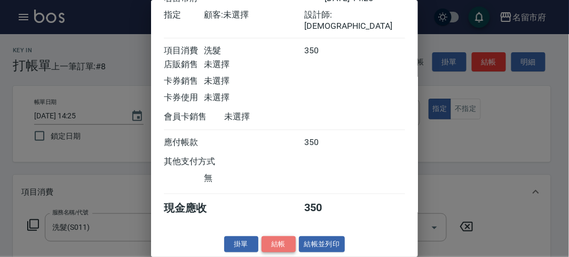
click at [282, 230] on button "結帳" at bounding box center [278, 244] width 34 height 17
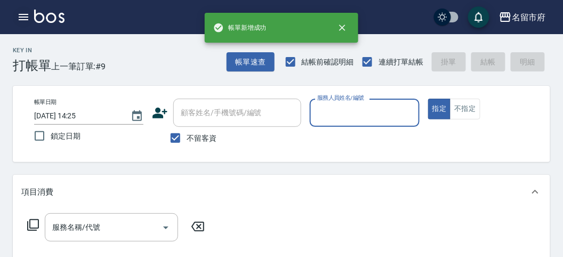
click at [25, 19] on icon "button" at bounding box center [24, 17] width 10 height 6
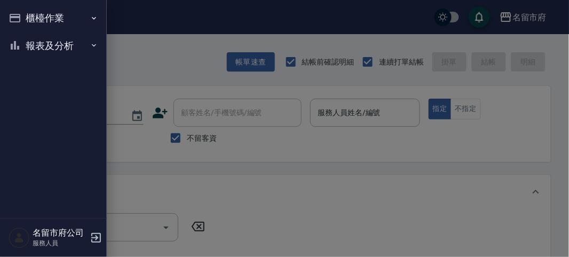
drag, startPoint x: 25, startPoint y: 19, endPoint x: 34, endPoint y: 44, distance: 26.5
click at [34, 43] on button "報表及分析" at bounding box center [53, 46] width 98 height 28
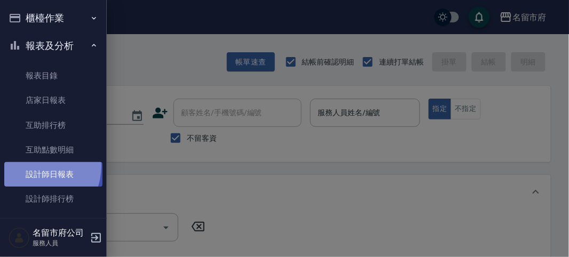
click at [31, 165] on link "設計師日報表" at bounding box center [53, 174] width 98 height 25
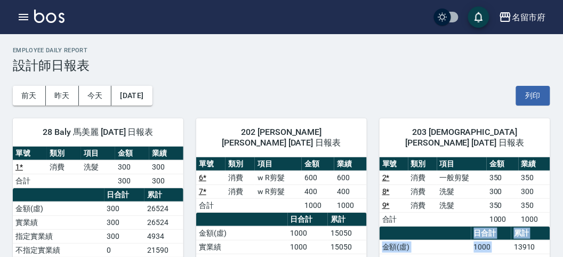
drag, startPoint x: 513, startPoint y: 232, endPoint x: 562, endPoint y: 241, distance: 50.4
click at [542, 230] on td "13910" at bounding box center [531, 247] width 39 height 14
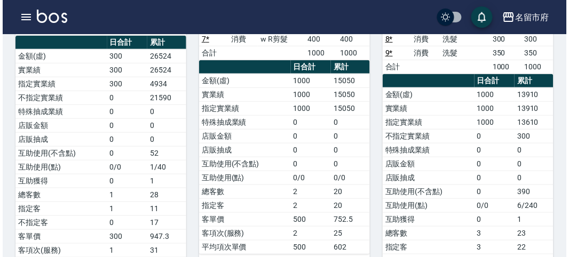
scroll to position [93, 0]
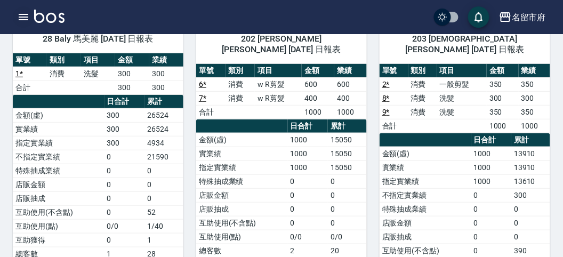
click at [27, 23] on icon "button" at bounding box center [23, 17] width 13 height 13
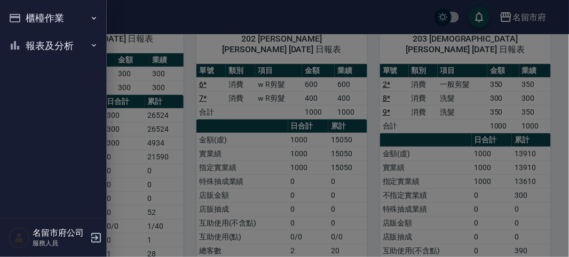
click at [27, 23] on button "櫃檯作業" at bounding box center [53, 18] width 98 height 28
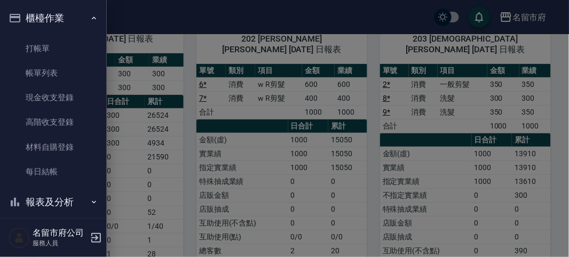
click at [58, 16] on button "櫃檯作業" at bounding box center [53, 18] width 98 height 28
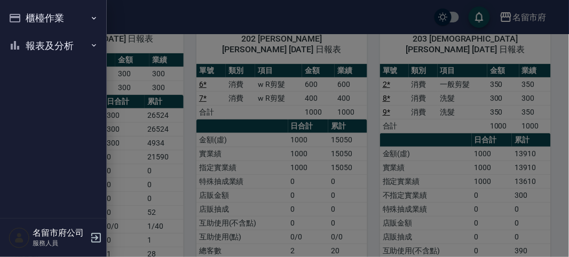
click at [55, 38] on button "報表及分析" at bounding box center [53, 46] width 98 height 28
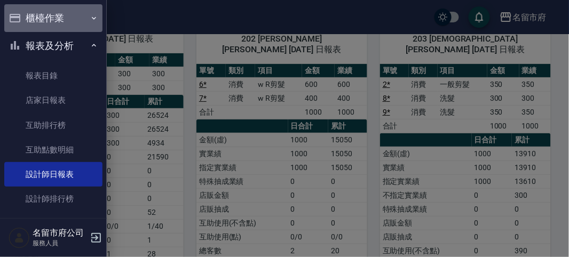
click at [54, 15] on button "櫃檯作業" at bounding box center [53, 18] width 98 height 28
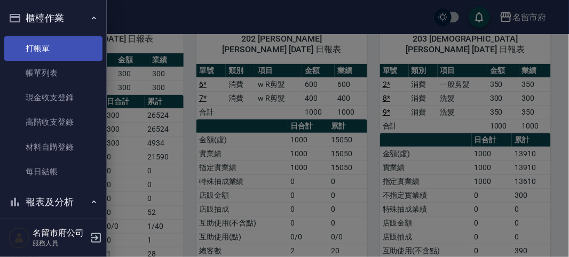
click at [53, 48] on link "打帳單" at bounding box center [53, 48] width 98 height 25
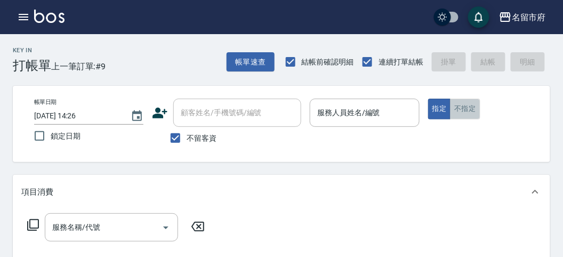
drag, startPoint x: 474, startPoint y: 100, endPoint x: 462, endPoint y: 102, distance: 12.0
click at [474, 100] on button "不指定" at bounding box center [465, 109] width 30 height 21
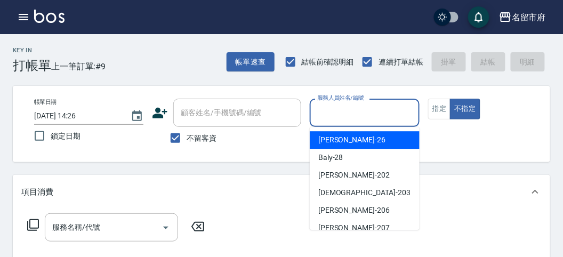
click at [395, 110] on input "服務人員姓名/編號" at bounding box center [365, 112] width 100 height 19
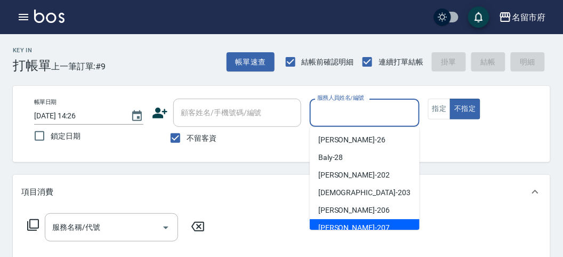
click at [363, 223] on div "[PERSON_NAME] -207" at bounding box center [365, 228] width 110 height 18
type input "[PERSON_NAME]-207"
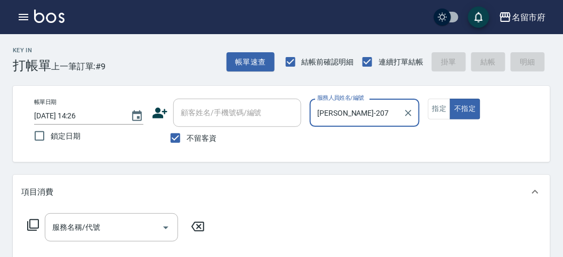
click at [31, 227] on icon at bounding box center [33, 225] width 13 height 13
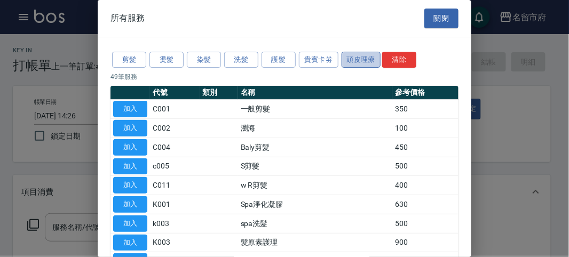
click at [355, 58] on button "頭皮理療" at bounding box center [360, 60] width 39 height 17
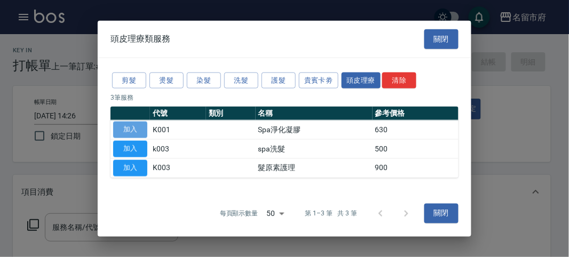
click at [139, 129] on button "加入" at bounding box center [130, 130] width 34 height 17
type input "Spa淨化凝膠(K001)"
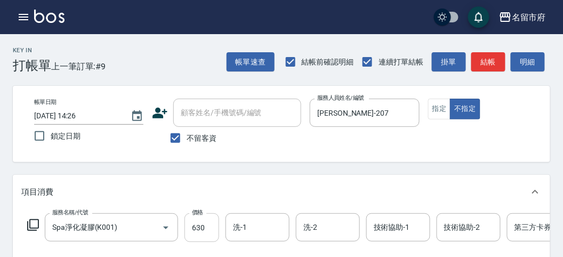
click at [214, 222] on input "630" at bounding box center [202, 227] width 35 height 29
type input "650"
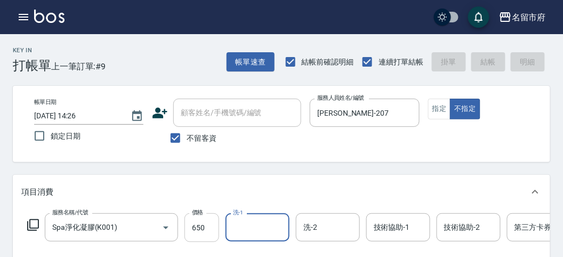
type input "[DATE] 14:41"
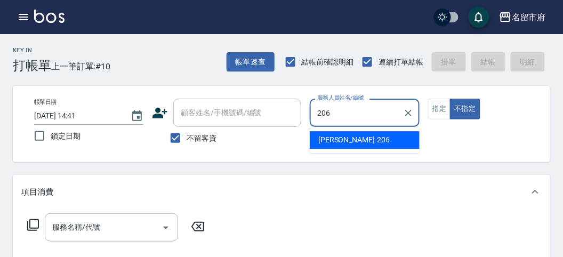
type input "[PERSON_NAME]-206"
type button "false"
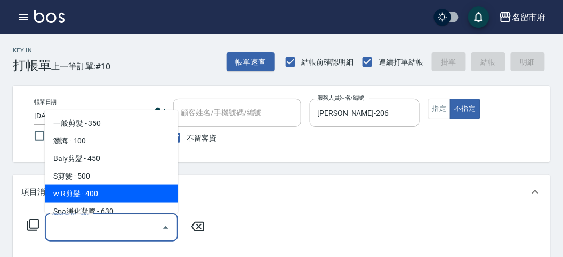
type input "w R剪髮(C011)"
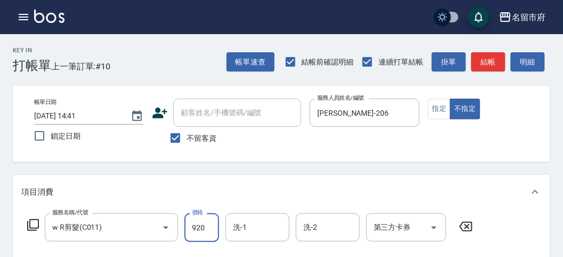
type input "920"
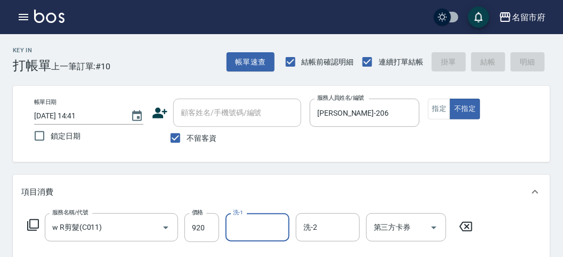
type input "[DATE] 14:48"
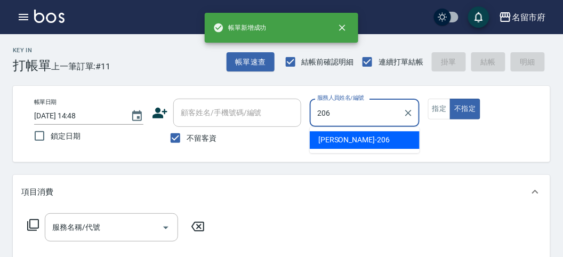
type input "[PERSON_NAME]-206"
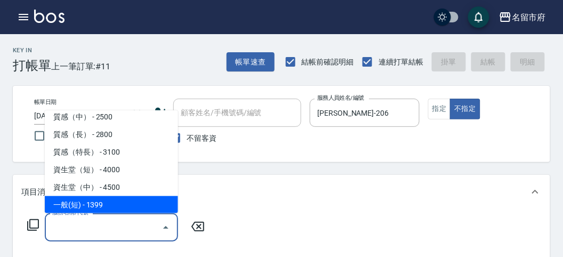
scroll to position [341, 0]
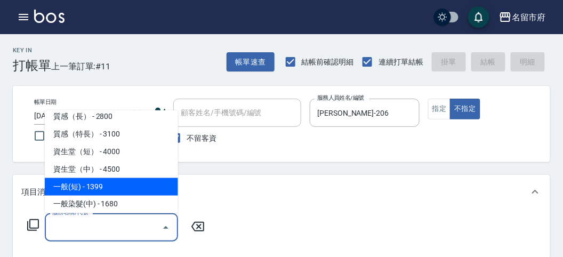
type input "一般(短)(R000)"
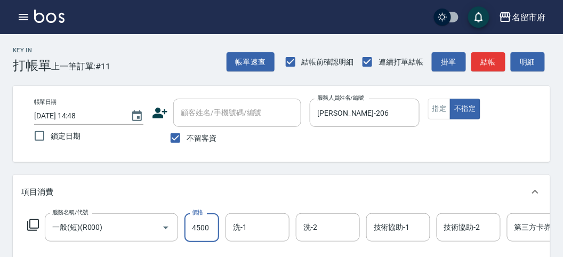
type input "4500"
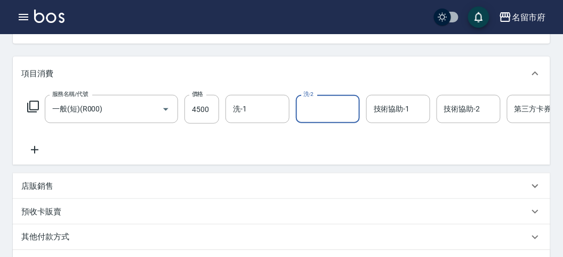
scroll to position [178, 0]
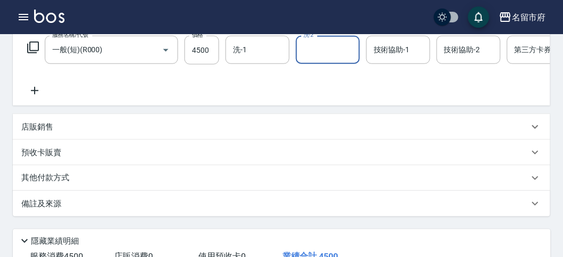
click at [51, 184] on p "其他付款方式" at bounding box center [47, 178] width 53 height 12
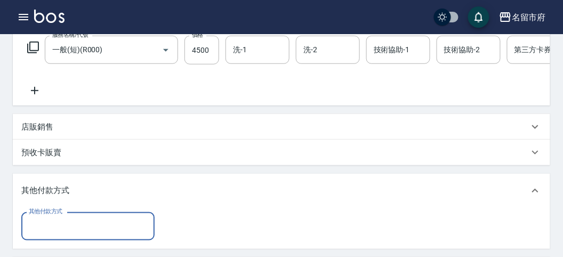
scroll to position [0, 0]
click at [74, 220] on div "其他付款方式 其他付款方式" at bounding box center [282, 228] width 538 height 41
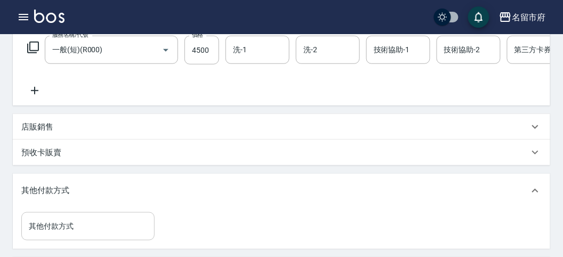
click at [72, 230] on input "其他付款方式" at bounding box center [88, 226] width 124 height 19
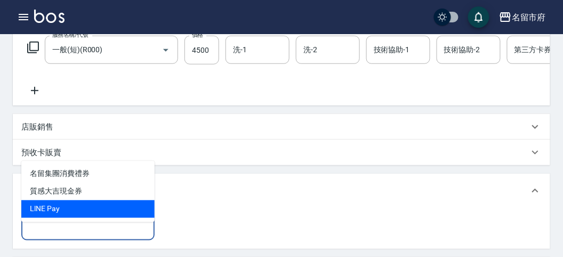
click at [41, 212] on span "LlNE Pay" at bounding box center [87, 210] width 133 height 18
type input "LlNE Pay"
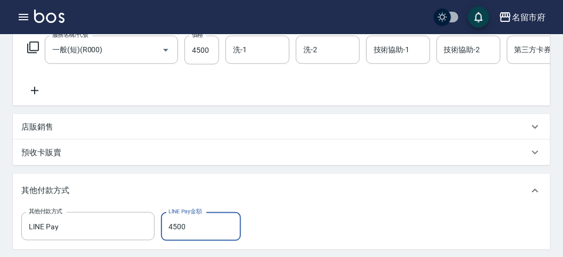
type input "4500"
type input "[DATE] 14:49"
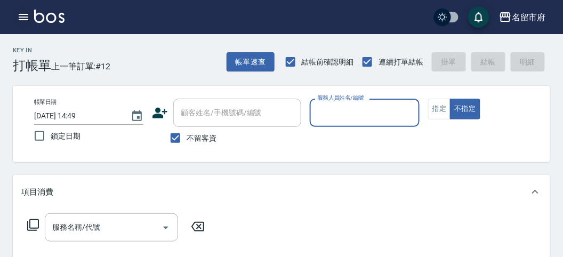
click at [20, 19] on icon "button" at bounding box center [24, 17] width 10 height 6
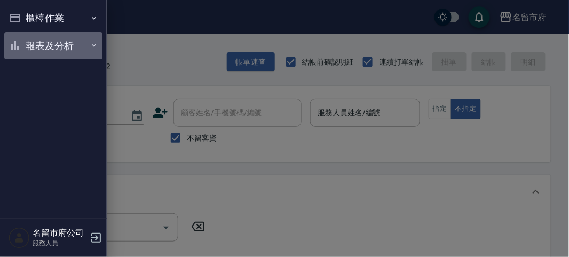
click at [37, 32] on button "報表及分析" at bounding box center [53, 46] width 98 height 28
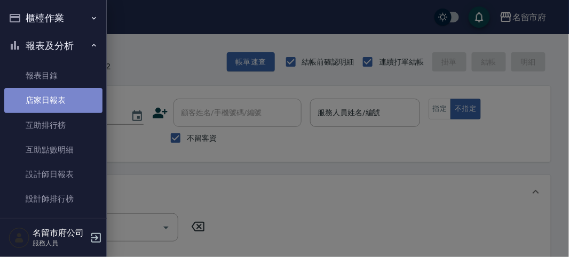
click at [62, 102] on link "店家日報表" at bounding box center [53, 100] width 98 height 25
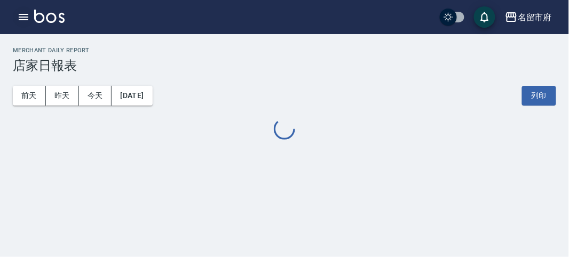
click at [28, 17] on icon "button" at bounding box center [23, 17] width 13 height 13
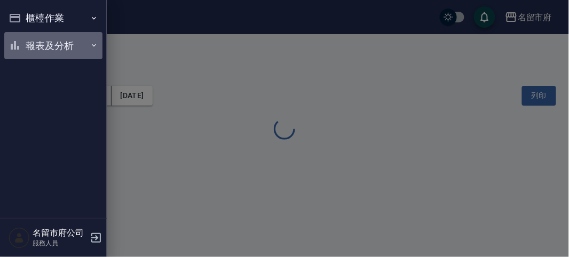
click at [32, 46] on button "報表及分析" at bounding box center [53, 46] width 98 height 28
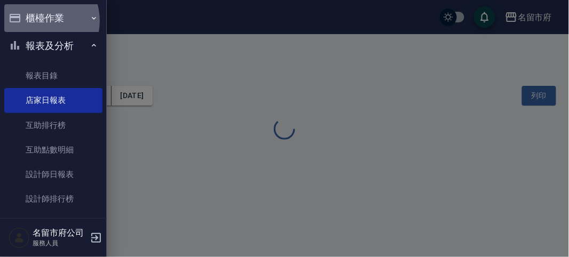
click at [38, 21] on button "櫃檯作業" at bounding box center [53, 18] width 98 height 28
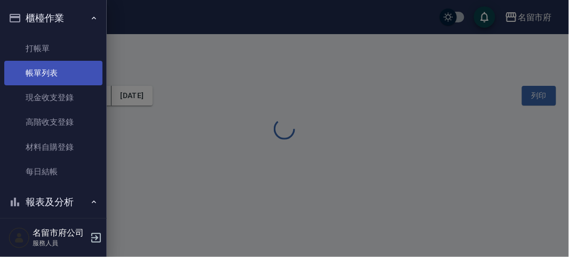
click at [50, 69] on link "帳單列表" at bounding box center [53, 73] width 98 height 25
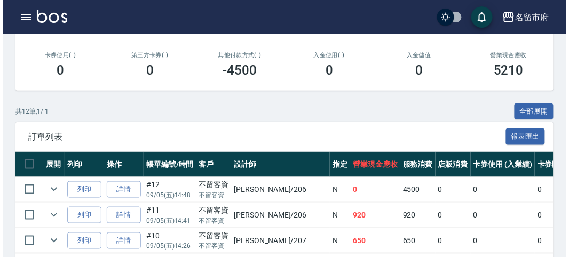
scroll to position [237, 0]
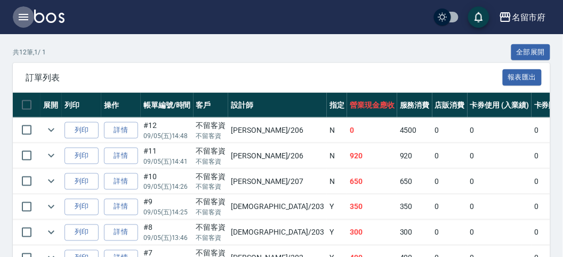
click at [28, 26] on button "button" at bounding box center [23, 16] width 21 height 21
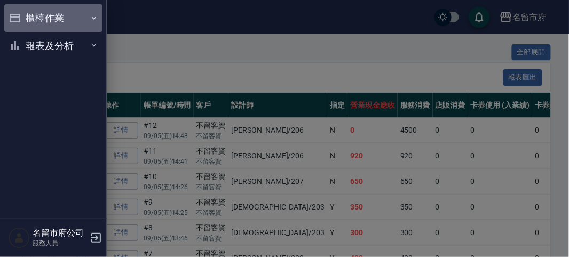
click at [28, 26] on button "櫃檯作業" at bounding box center [53, 18] width 98 height 28
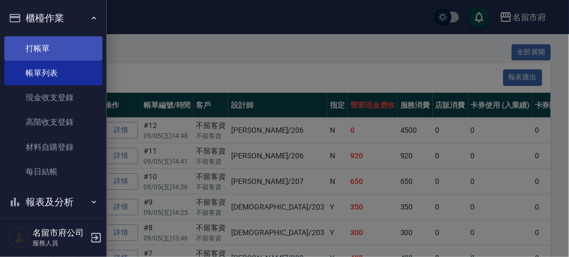
click at [43, 50] on link "打帳單" at bounding box center [53, 48] width 98 height 25
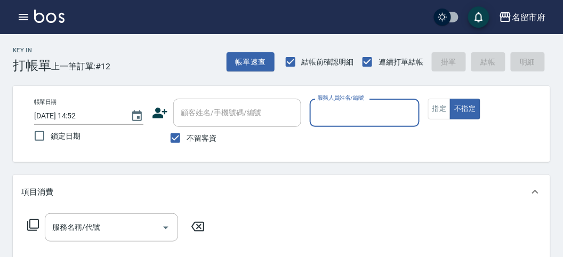
click at [386, 139] on div "帳單日期 [DATE] 14:52 鎖定日期 顧客姓名/手機號碼/編號 顧客姓名/手機號碼/編號 不留客資 服務人員姓名/編號 服務人員姓名/編號 指定 不指定" at bounding box center [282, 124] width 512 height 51
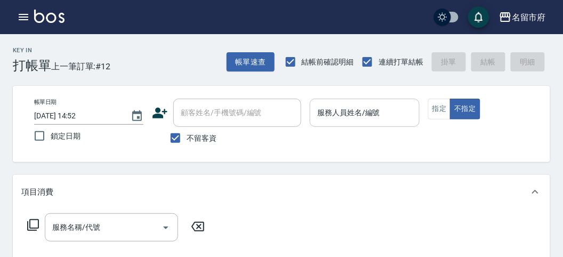
click at [366, 114] on input "服務人員姓名/編號" at bounding box center [365, 112] width 100 height 19
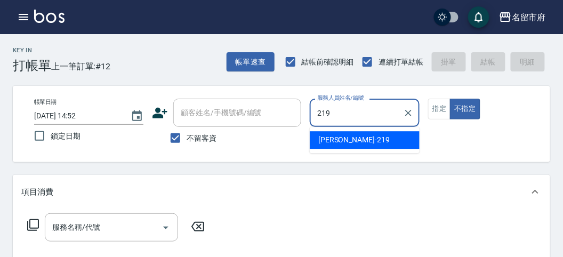
type input "[PERSON_NAME]-219"
type button "false"
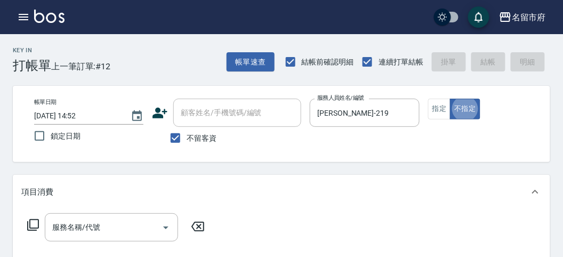
click at [30, 223] on icon at bounding box center [33, 225] width 13 height 13
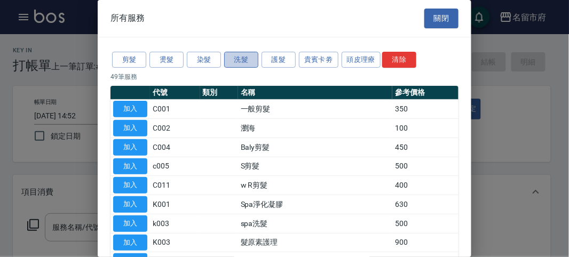
click at [255, 63] on button "洗髮" at bounding box center [241, 60] width 34 height 17
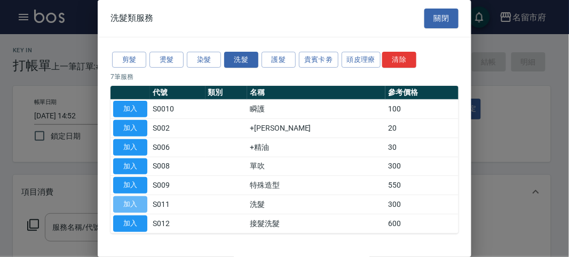
click at [123, 203] on button "加入" at bounding box center [130, 204] width 34 height 17
type input "洗髮(S011)"
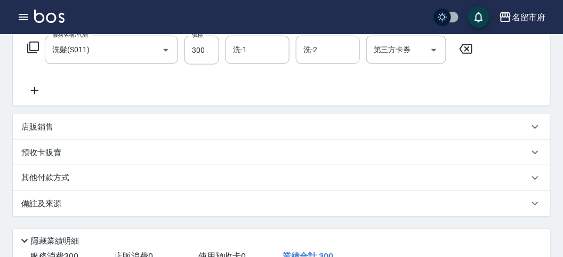
scroll to position [312, 0]
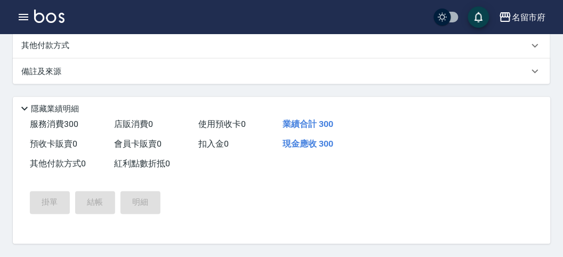
type input "[DATE] 14:56"
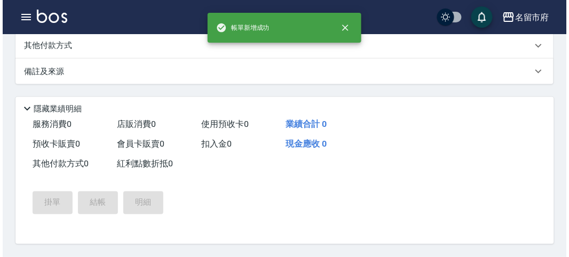
scroll to position [0, 0]
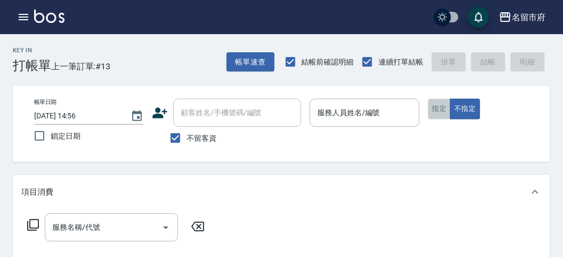
click at [431, 106] on button "指定" at bounding box center [439, 109] width 23 height 21
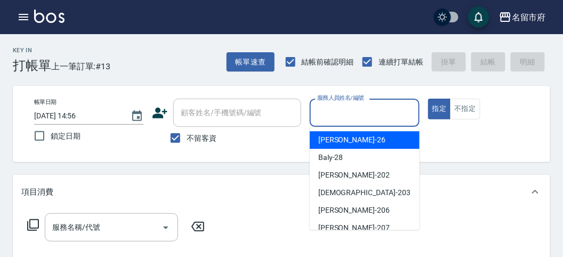
click at [338, 115] on input "服務人員姓名/編號" at bounding box center [365, 112] width 100 height 19
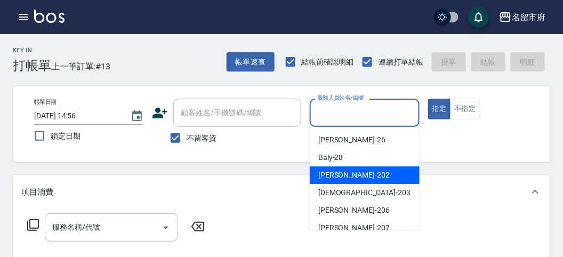
drag, startPoint x: 344, startPoint y: 170, endPoint x: 208, endPoint y: 182, distance: 136.5
click at [342, 171] on span "[PERSON_NAME] -202" at bounding box center [353, 175] width 71 height 11
type input "[PERSON_NAME]-202"
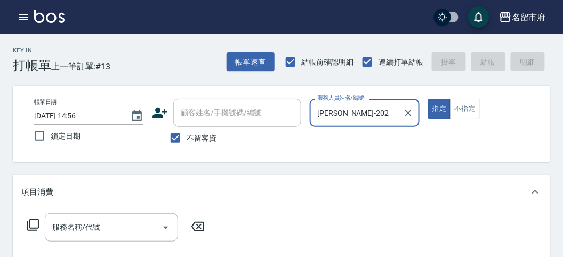
click at [33, 223] on icon at bounding box center [33, 225] width 13 height 13
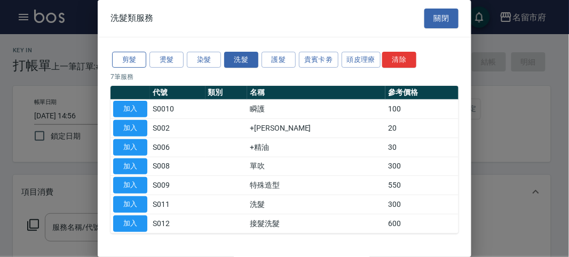
click at [125, 58] on button "剪髮" at bounding box center [129, 60] width 34 height 17
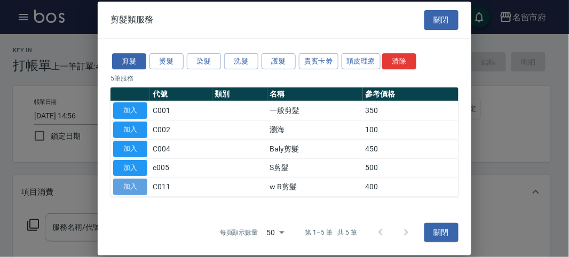
click at [139, 182] on button "加入" at bounding box center [130, 187] width 34 height 17
type input "w R剪髮(C011)"
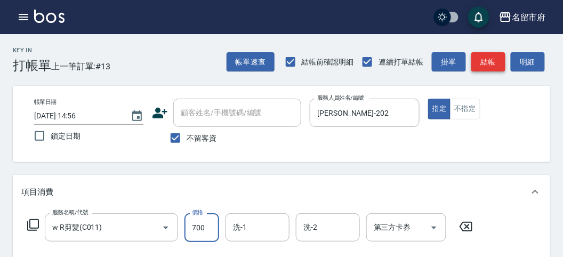
type input "700"
click at [480, 66] on button "結帳" at bounding box center [489, 62] width 34 height 20
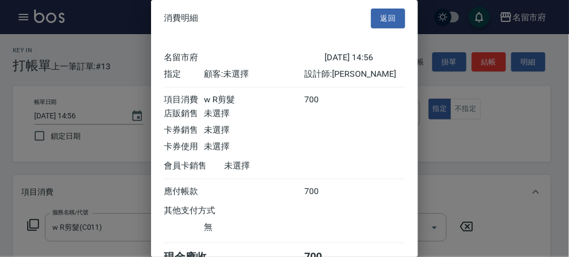
scroll to position [59, 0]
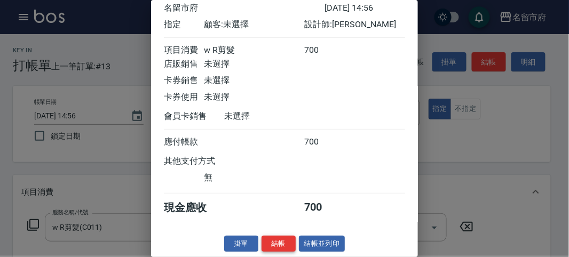
click at [279, 230] on button "結帳" at bounding box center [278, 244] width 34 height 17
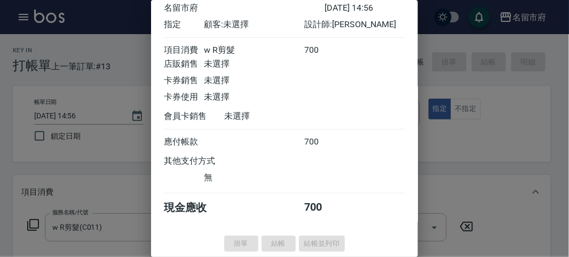
type input "[DATE] 15:12"
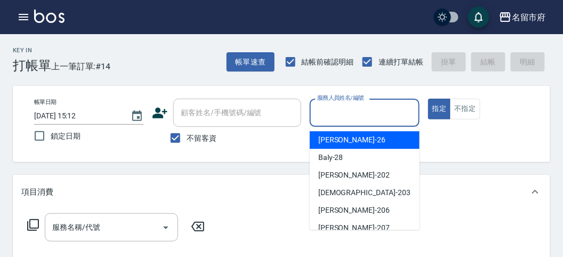
click at [380, 108] on input "服務人員姓名/編號" at bounding box center [365, 112] width 100 height 19
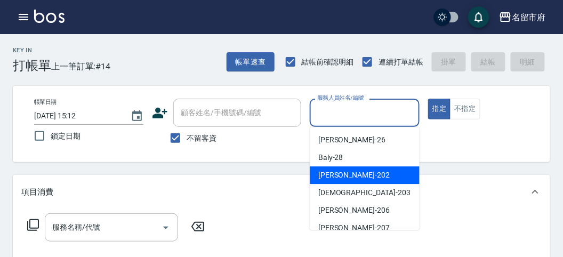
drag, startPoint x: 347, startPoint y: 178, endPoint x: 224, endPoint y: 207, distance: 127.2
click at [346, 178] on div "[PERSON_NAME] -202" at bounding box center [365, 175] width 110 height 18
type input "[PERSON_NAME]-202"
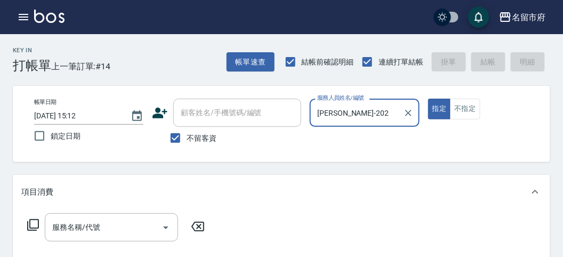
click at [26, 225] on div "服務名稱/代號 服務名稱/代號" at bounding box center [116, 227] width 190 height 28
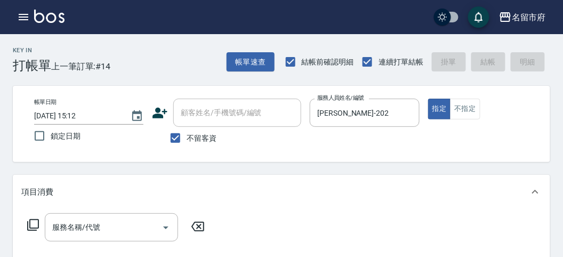
click at [34, 220] on icon at bounding box center [33, 225] width 12 height 12
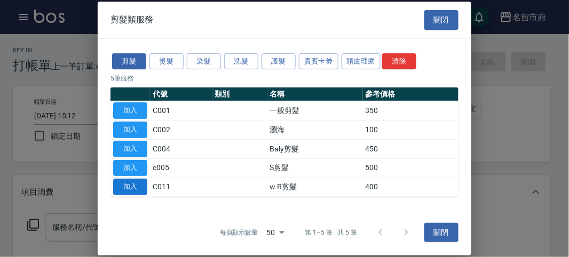
drag, startPoint x: 128, startPoint y: 188, endPoint x: 352, endPoint y: 117, distance: 234.8
click at [127, 188] on button "加入" at bounding box center [130, 187] width 34 height 17
type input "w R剪髮(C011)"
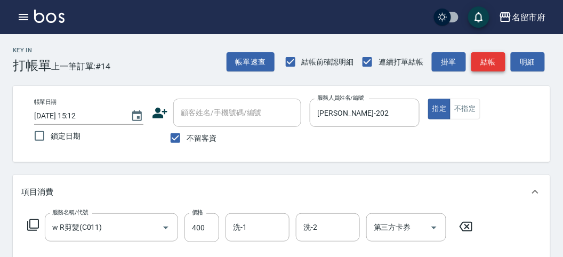
click at [487, 69] on button "結帳" at bounding box center [489, 62] width 34 height 20
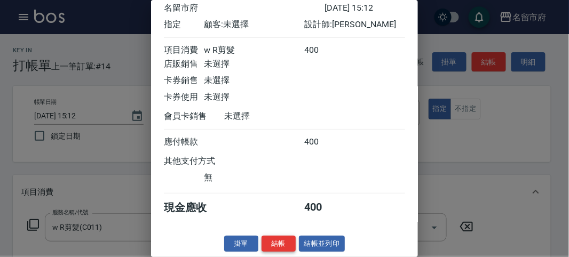
click at [280, 230] on button "結帳" at bounding box center [278, 244] width 34 height 17
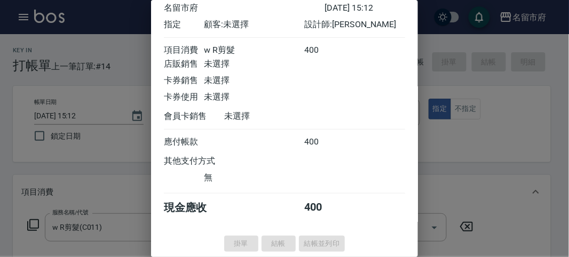
type input "[DATE] 15:57"
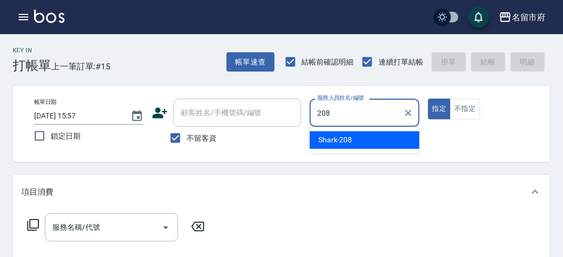
click at [348, 138] on span "Shark -208" at bounding box center [335, 139] width 34 height 11
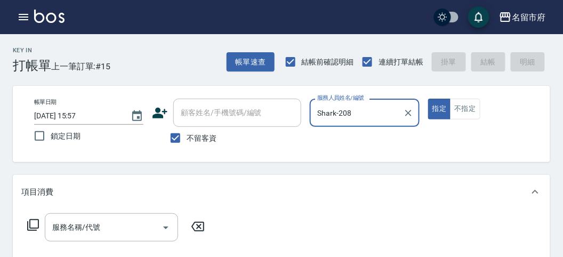
type input "Shark-208"
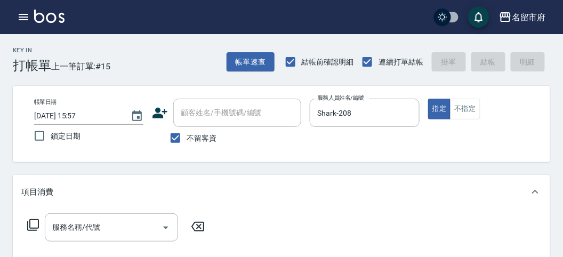
click at [35, 222] on icon at bounding box center [33, 225] width 13 height 13
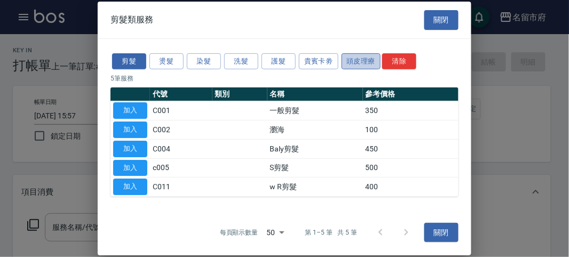
click at [364, 62] on button "頭皮理療" at bounding box center [360, 61] width 39 height 17
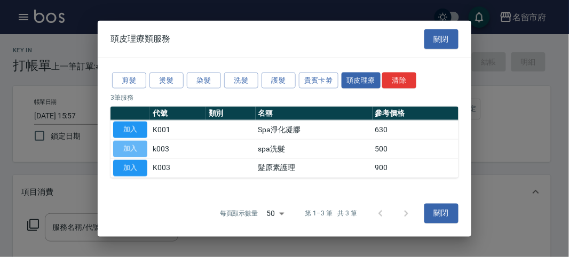
click at [119, 148] on button "加入" at bounding box center [130, 149] width 34 height 17
type input "spa洗髮(k003)"
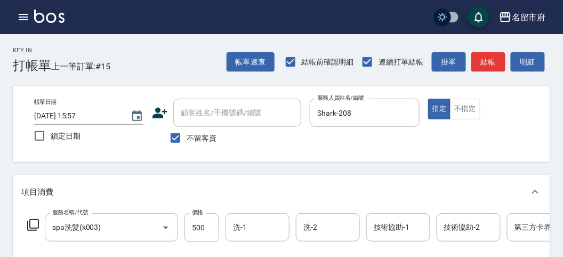
click at [29, 223] on icon at bounding box center [33, 225] width 12 height 12
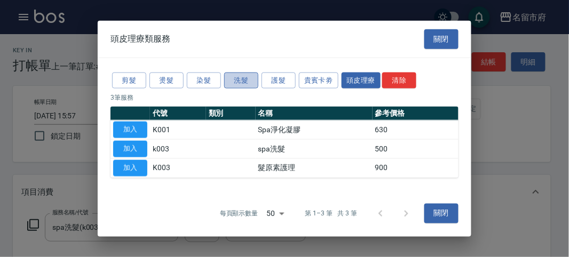
click at [234, 78] on button "洗髮" at bounding box center [241, 80] width 34 height 17
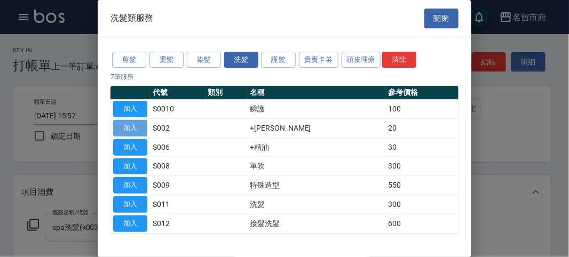
click at [131, 124] on button "加入" at bounding box center [130, 128] width 34 height 17
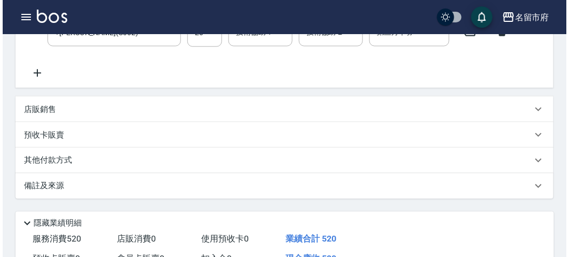
scroll to position [364, 0]
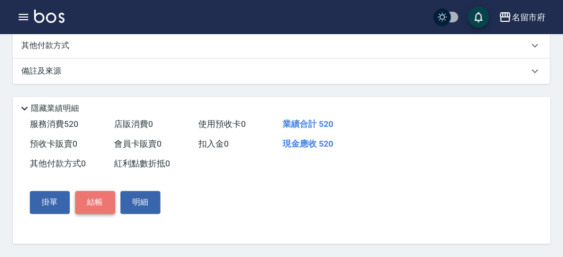
click at [105, 204] on button "結帳" at bounding box center [95, 203] width 40 height 22
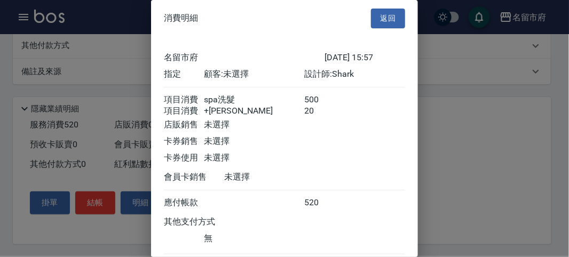
scroll to position [71, 0]
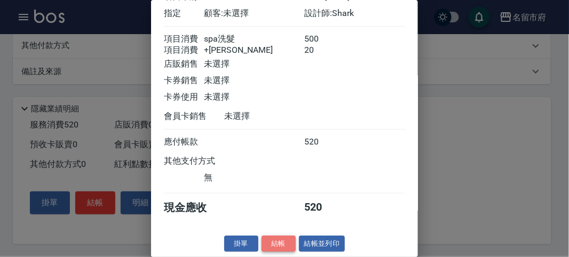
click at [270, 230] on button "結帳" at bounding box center [278, 244] width 34 height 17
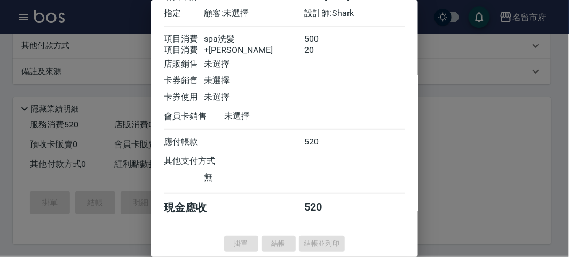
type input "[DATE] 16:05"
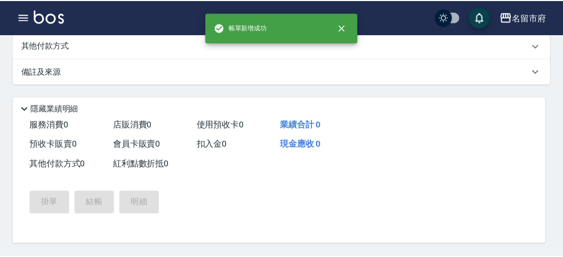
scroll to position [0, 0]
